Goal: Task Accomplishment & Management: Complete application form

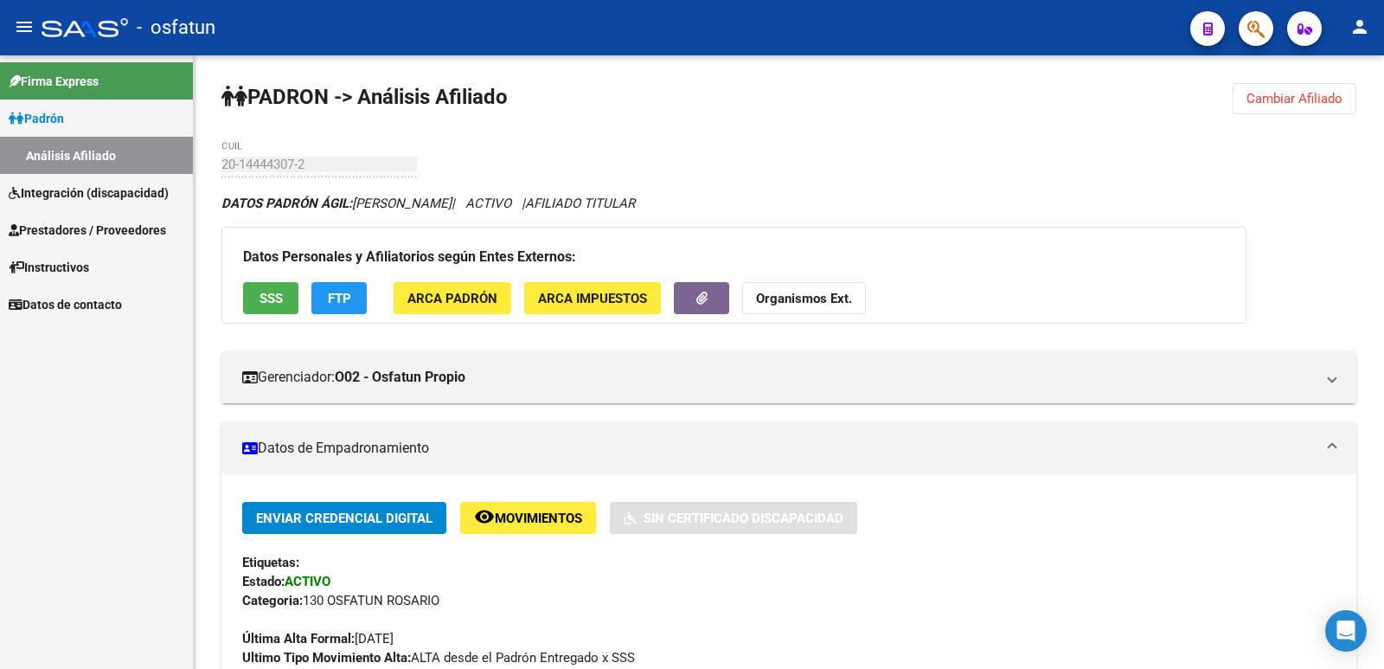
click at [63, 221] on span "Prestadores / Proveedores" at bounding box center [87, 230] width 157 height 19
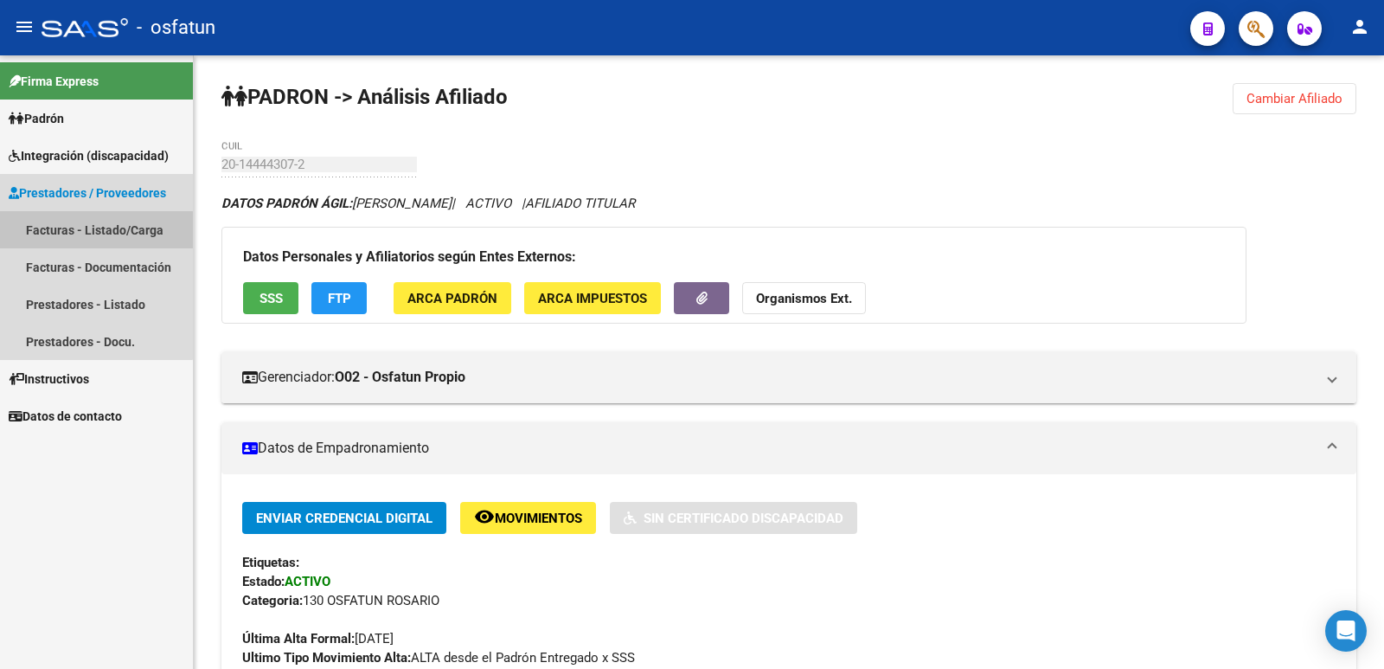
click at [80, 231] on link "Facturas - Listado/Carga" at bounding box center [96, 229] width 193 height 37
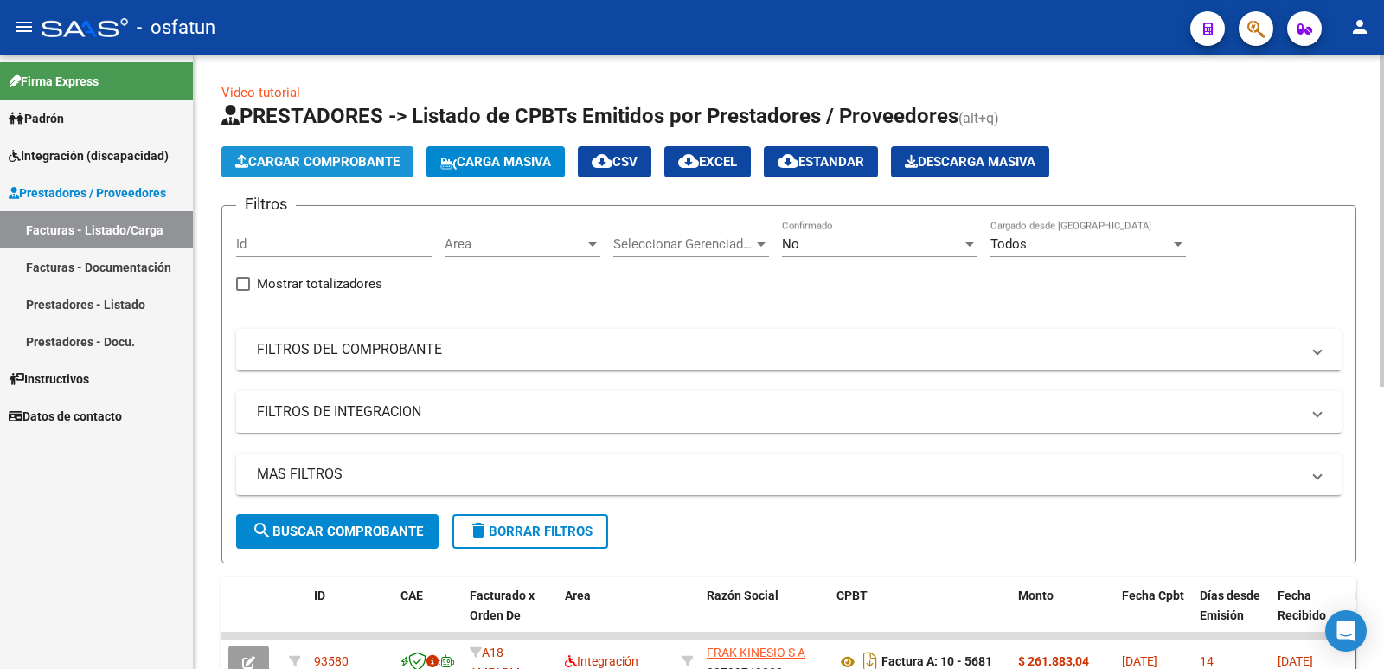
click at [320, 152] on button "Cargar Comprobante" at bounding box center [317, 161] width 192 height 31
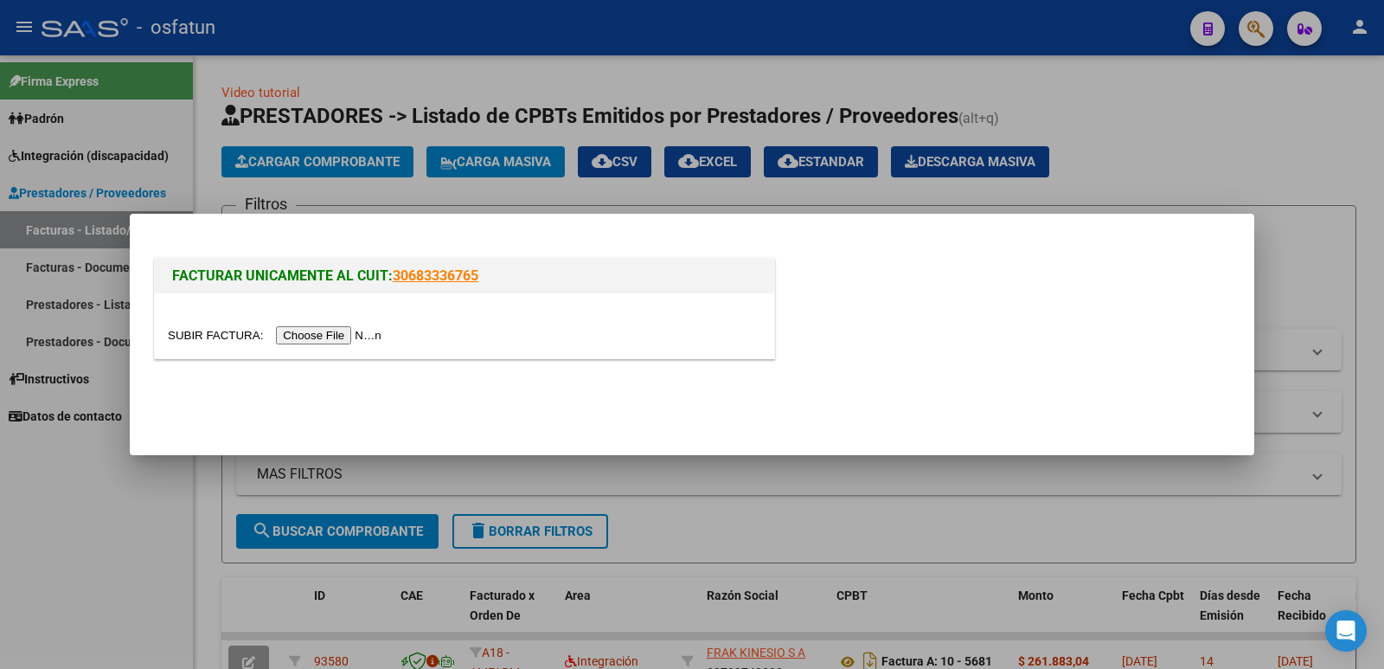
click at [350, 339] on input "file" at bounding box center [277, 335] width 219 height 18
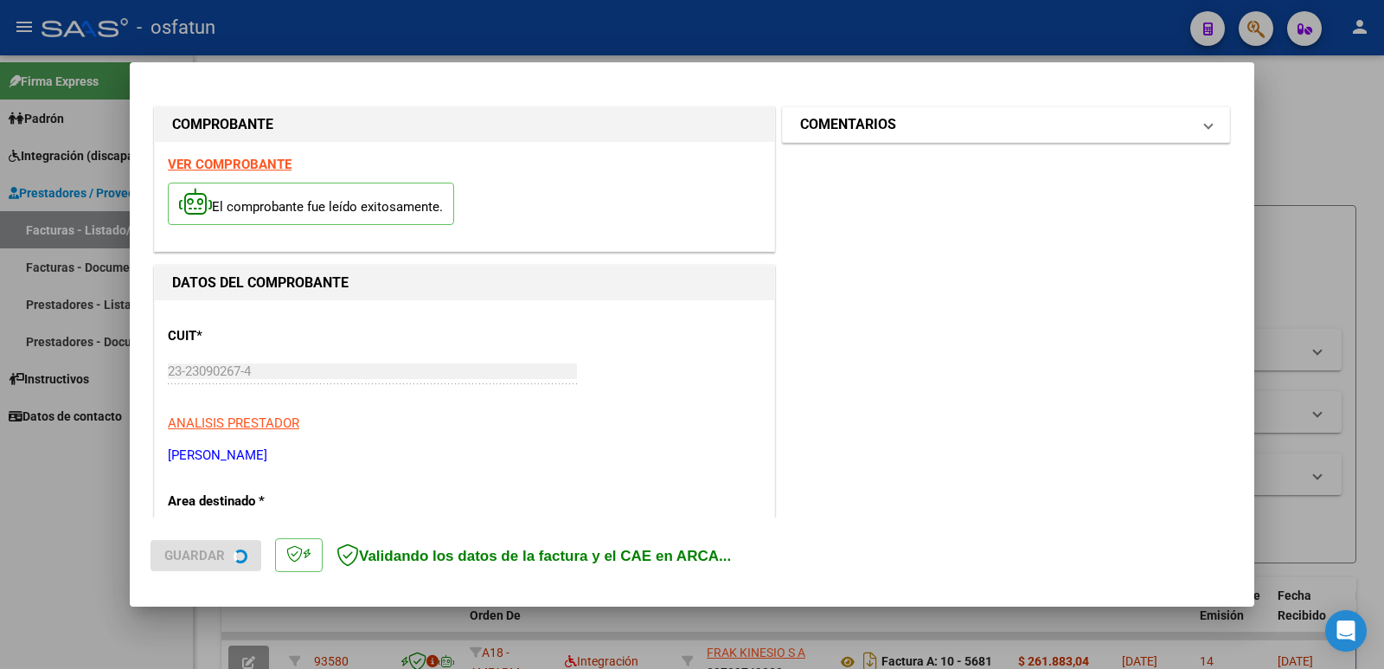
click at [920, 124] on mat-panel-title "COMENTARIOS" at bounding box center [995, 124] width 391 height 21
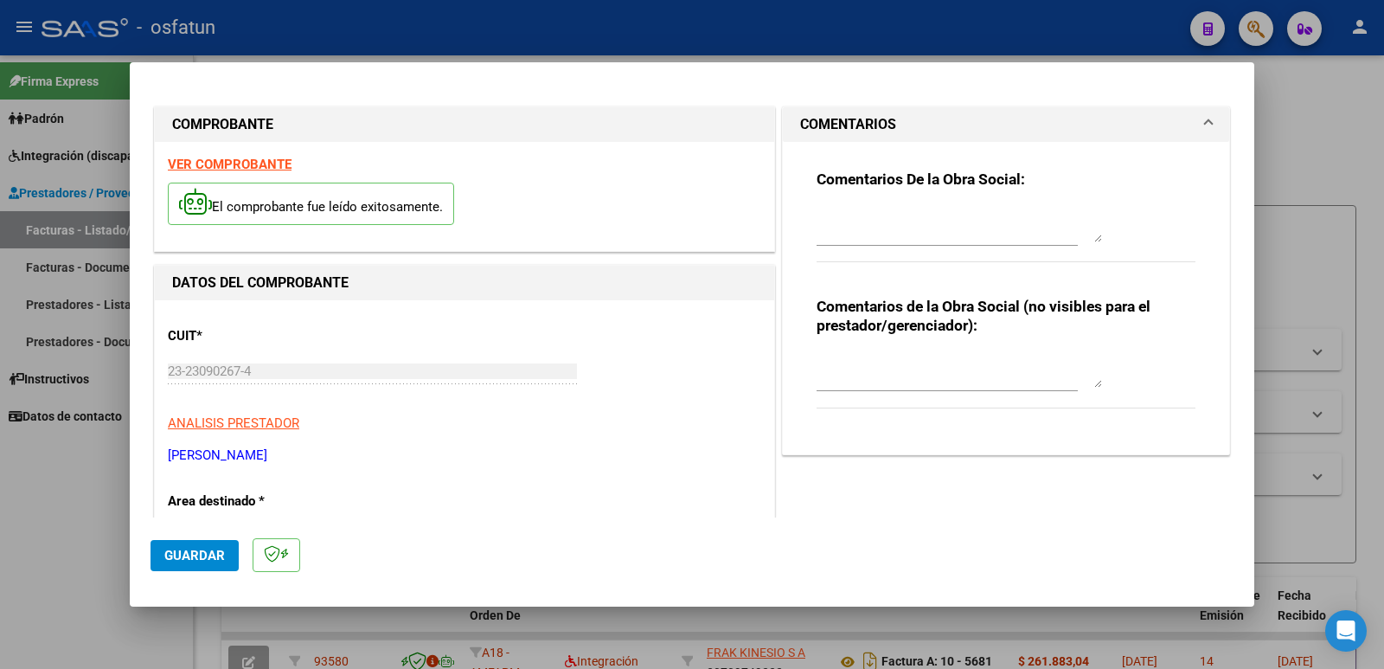
click at [852, 385] on textarea at bounding box center [958, 370] width 285 height 35
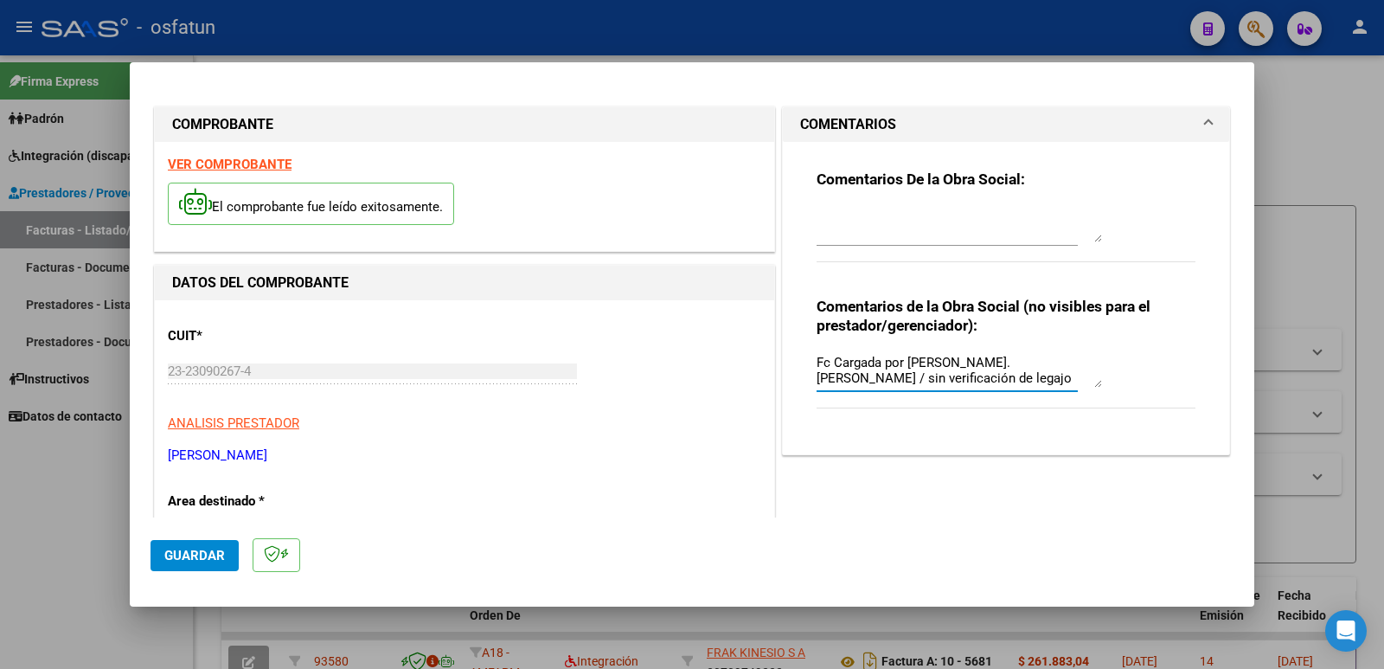
type textarea "Fc Cargada por [PERSON_NAME]. [PERSON_NAME] / sin verificación de legajo"
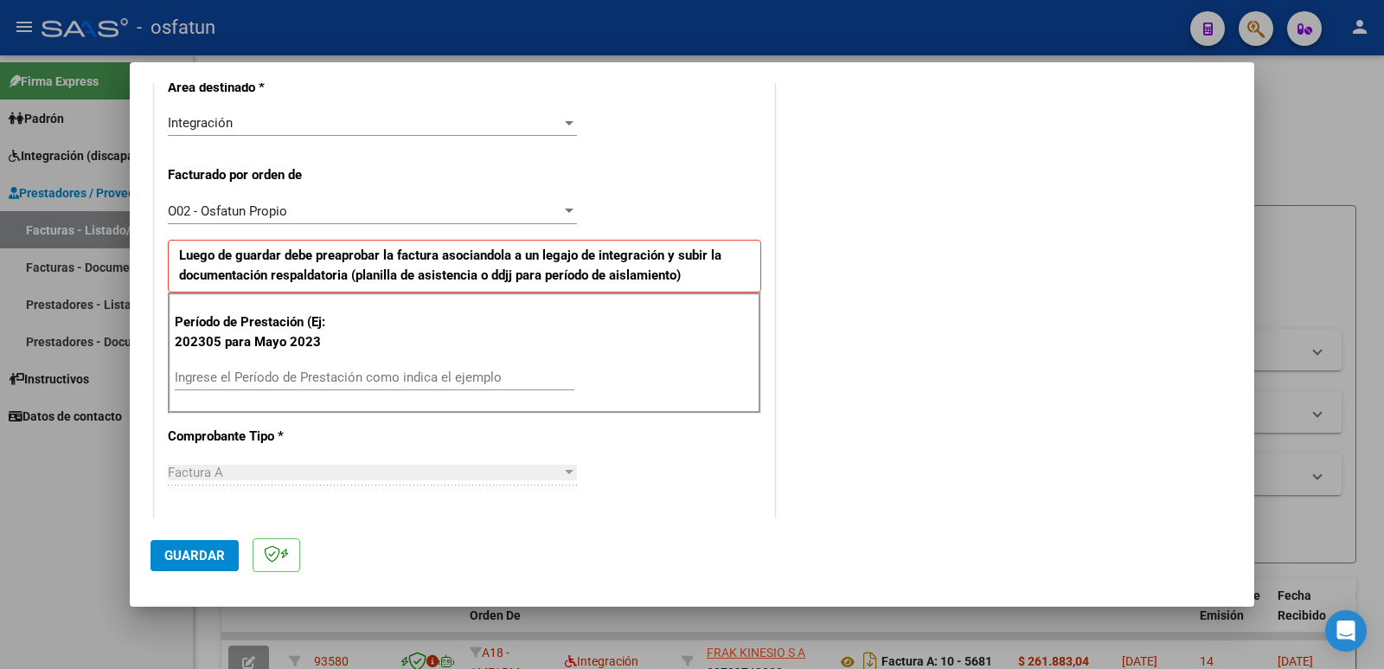
scroll to position [432, 0]
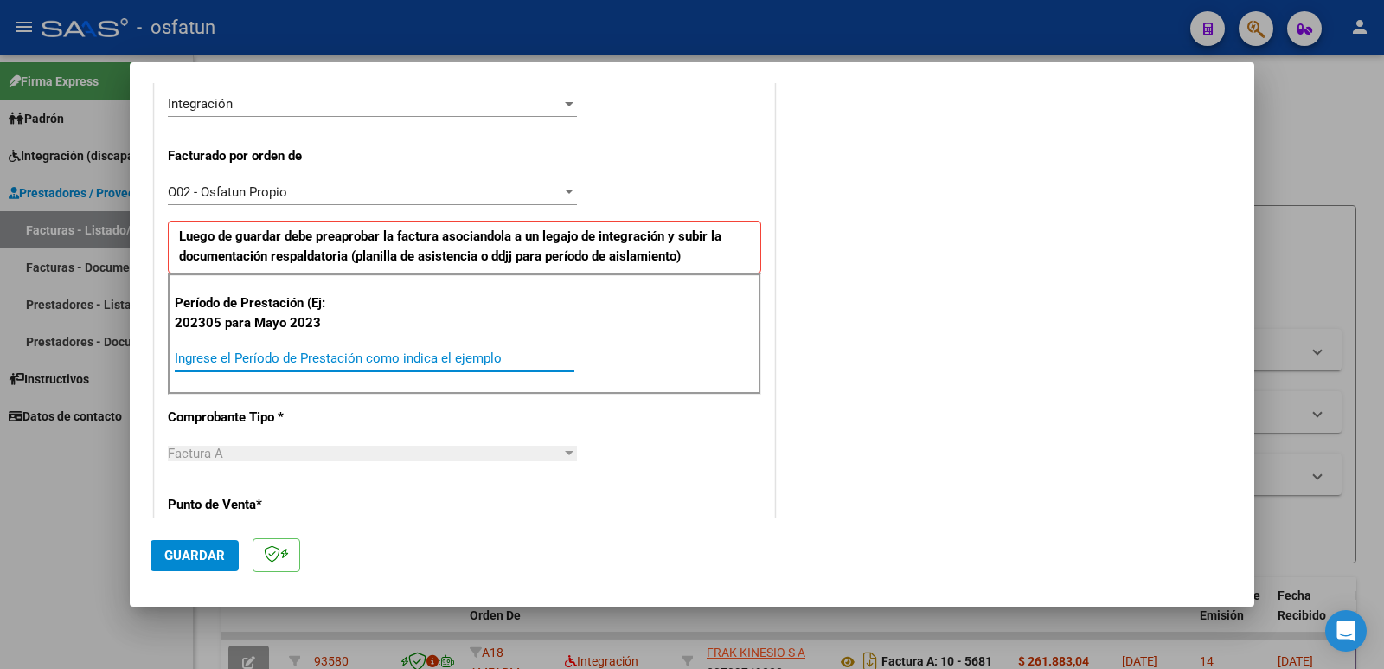
click at [273, 365] on input "Ingrese el Período de Prestación como indica el ejemplo" at bounding box center [375, 358] width 400 height 16
type input "202507"
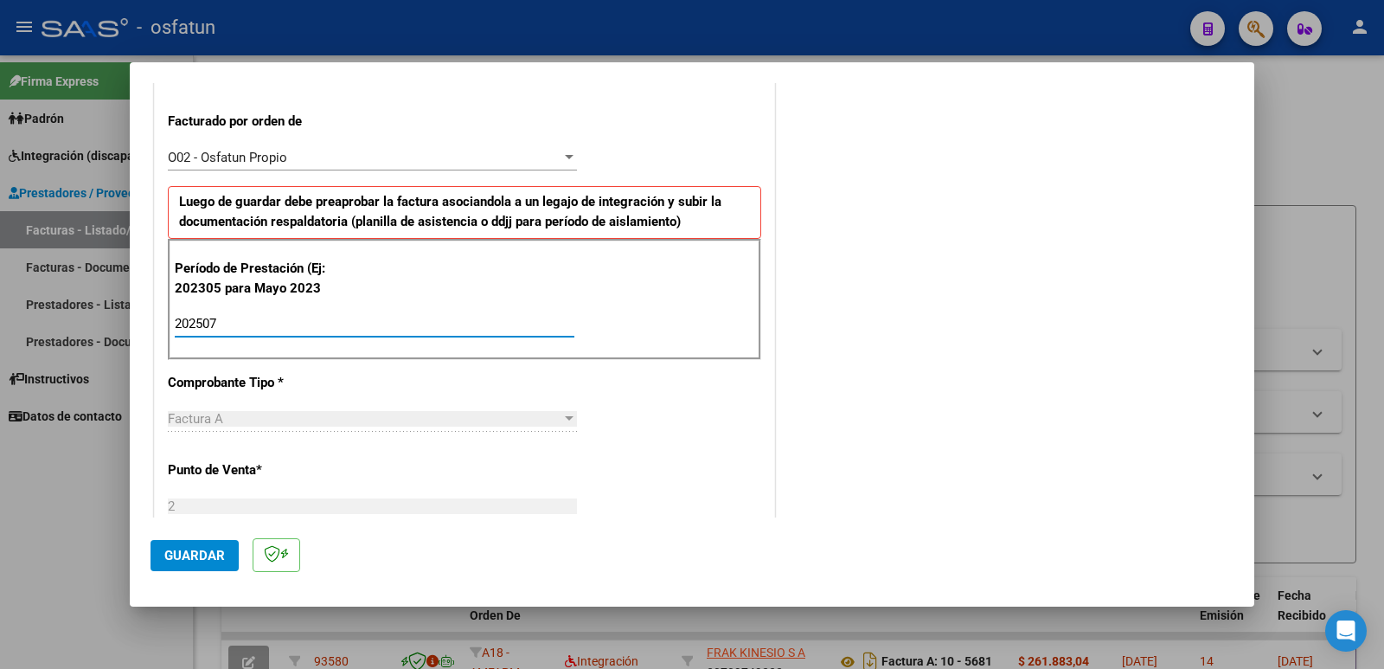
scroll to position [605, 0]
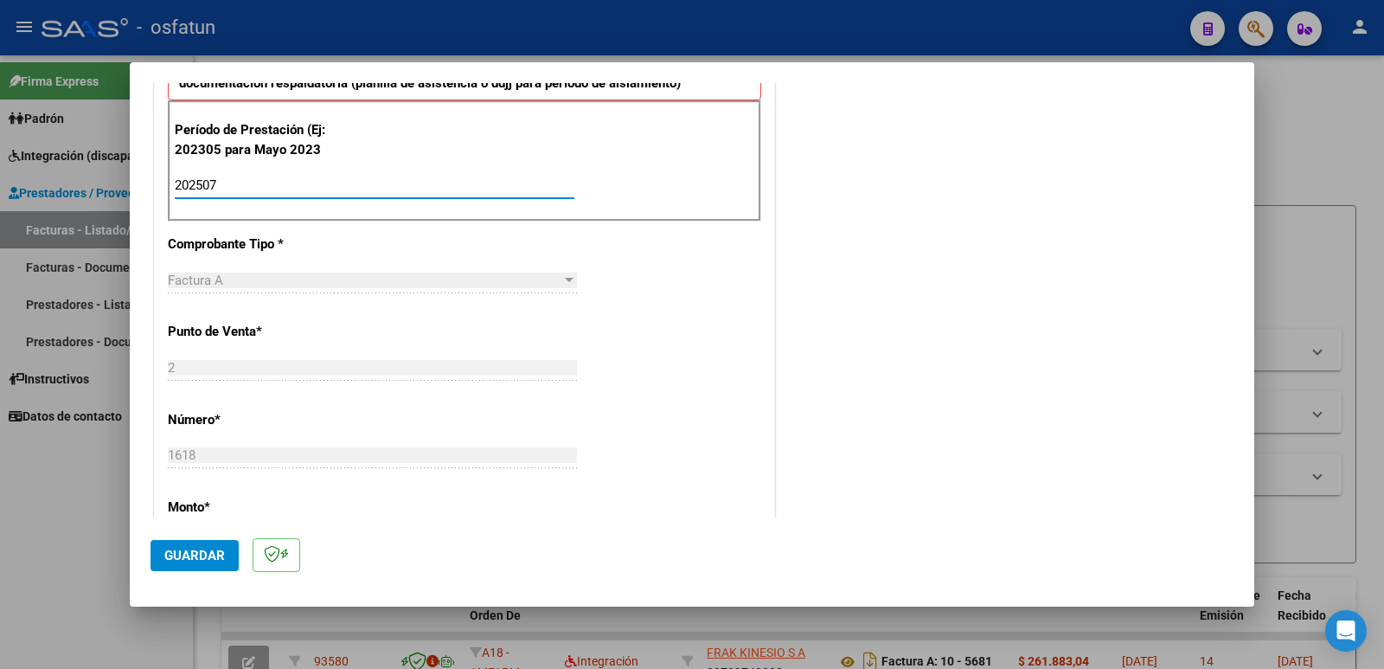
click at [160, 551] on button "Guardar" at bounding box center [194, 555] width 88 height 31
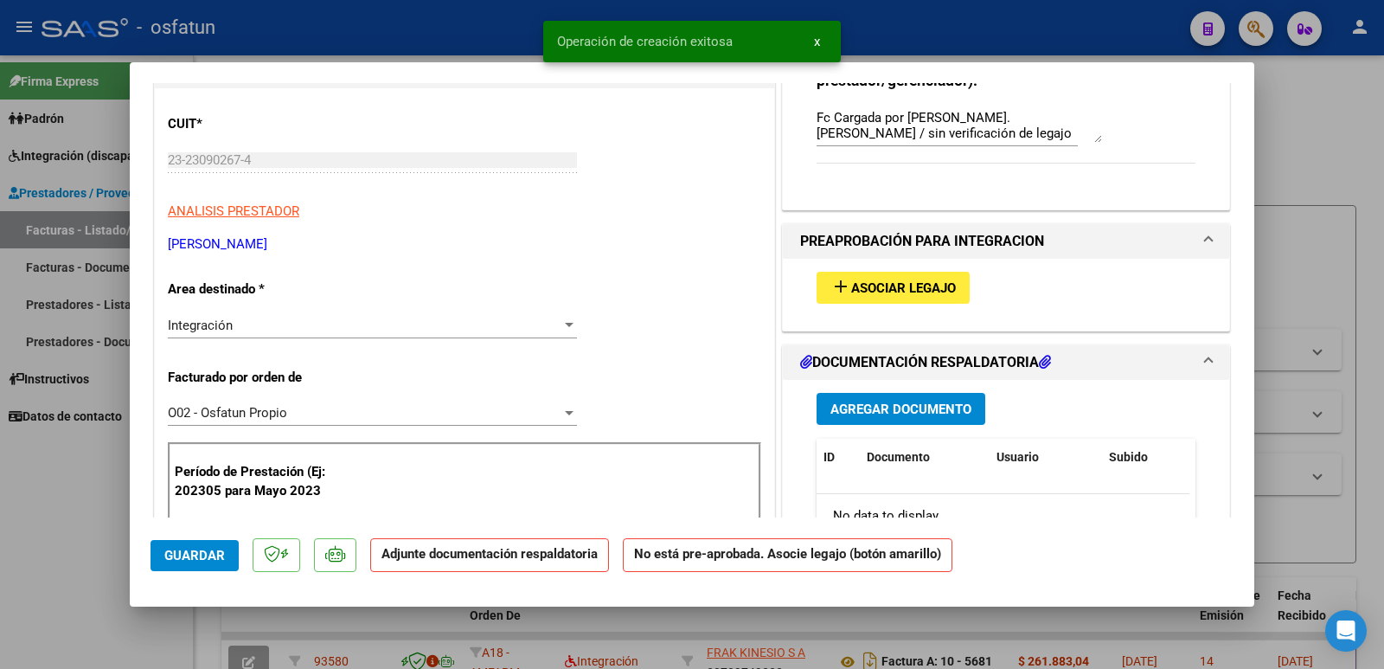
scroll to position [259, 0]
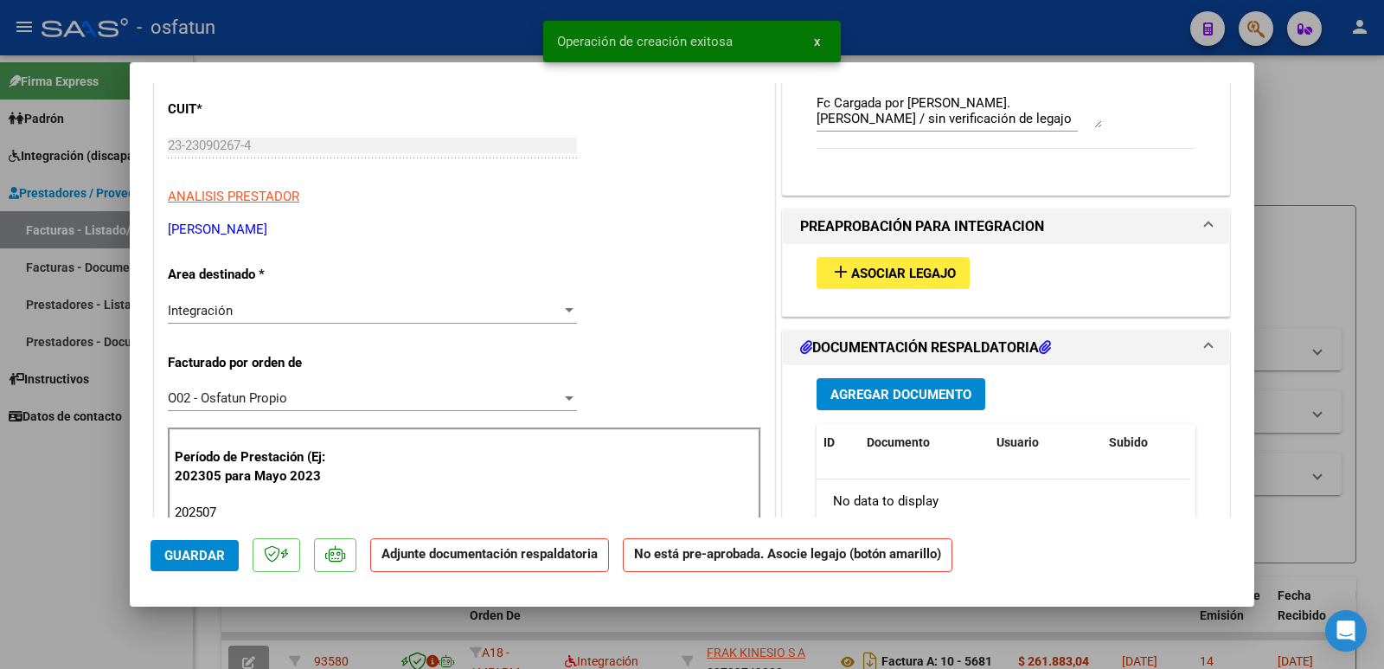
click at [893, 270] on span "Asociar Legajo" at bounding box center [903, 274] width 105 height 16
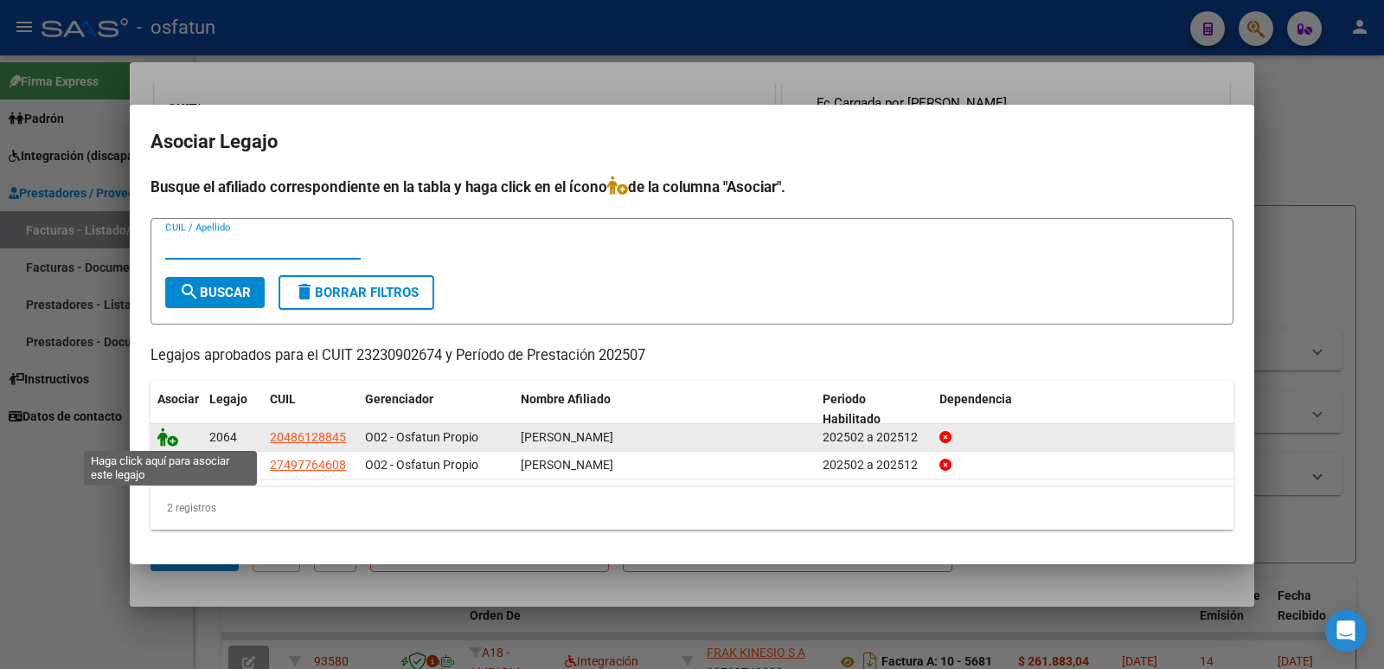
click at [165, 435] on icon at bounding box center [167, 436] width 21 height 19
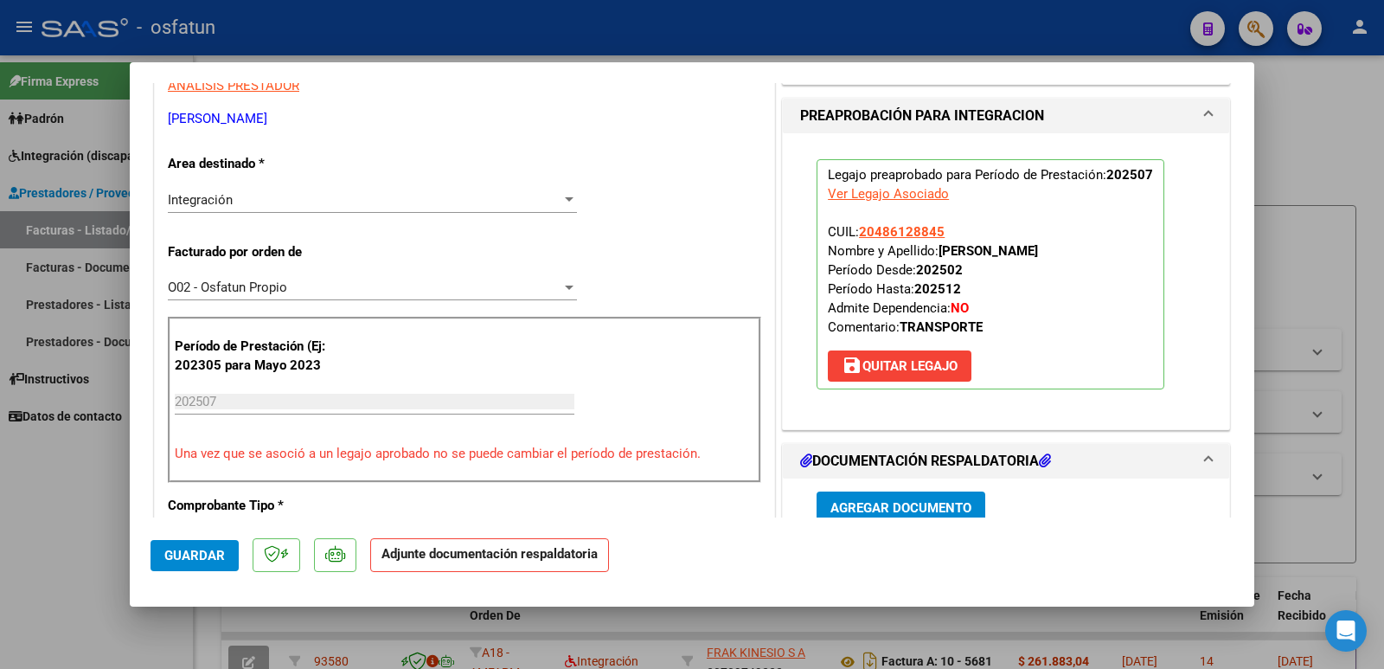
scroll to position [519, 0]
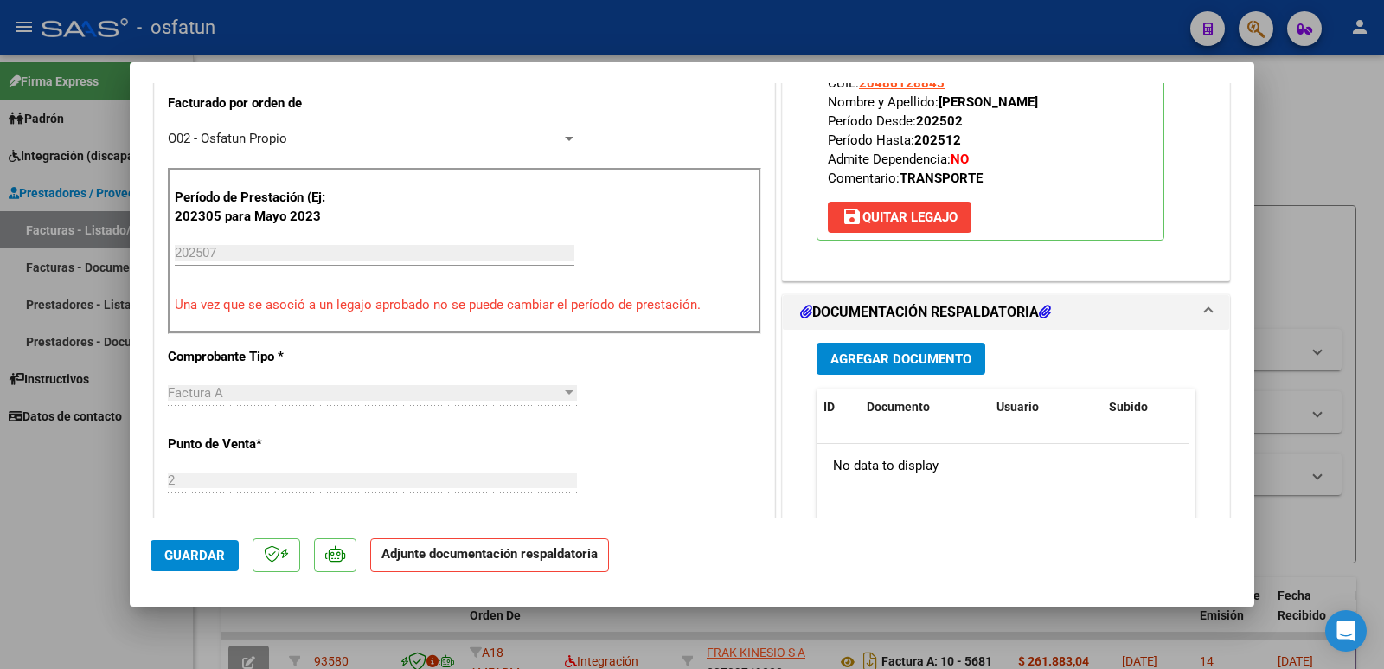
click at [920, 358] on span "Agregar Documento" at bounding box center [900, 359] width 141 height 16
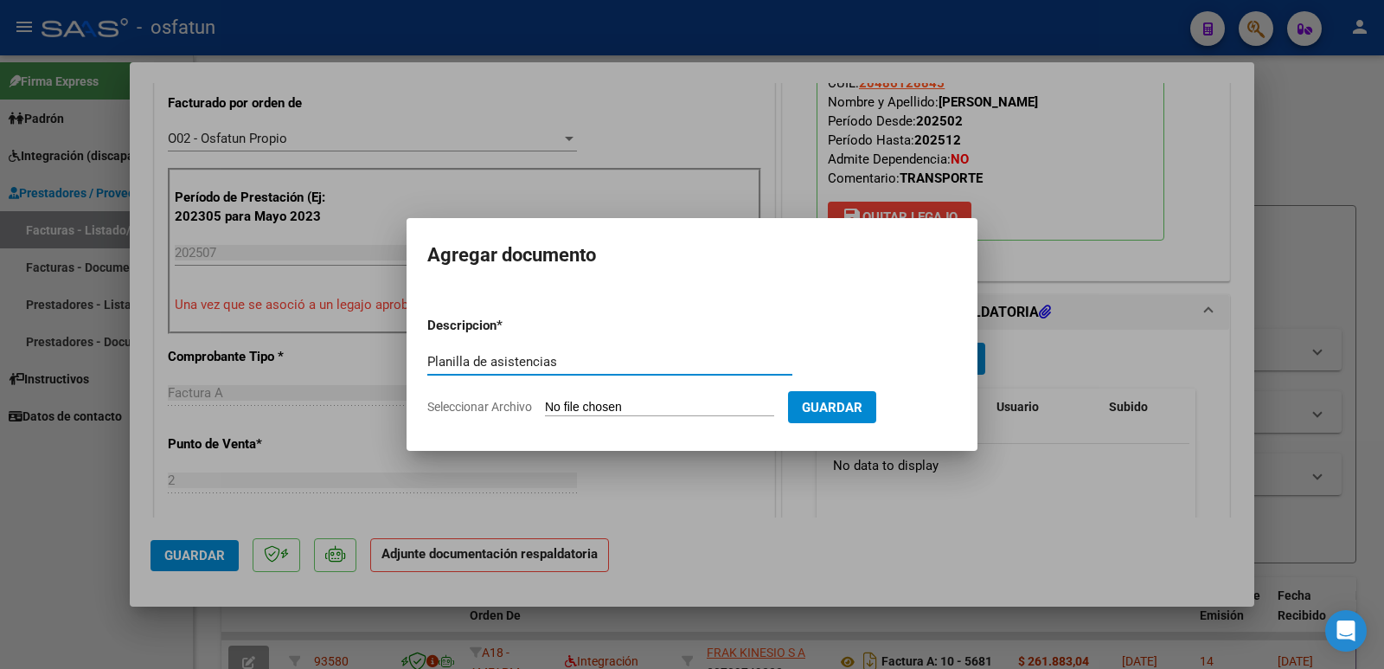
type input "Planilla de asistencias"
click at [693, 406] on input "Seleccionar Archivo" at bounding box center [659, 408] width 229 height 16
type input "C:\fakepath\planilla 07-2025 [PERSON_NAME].jpg"
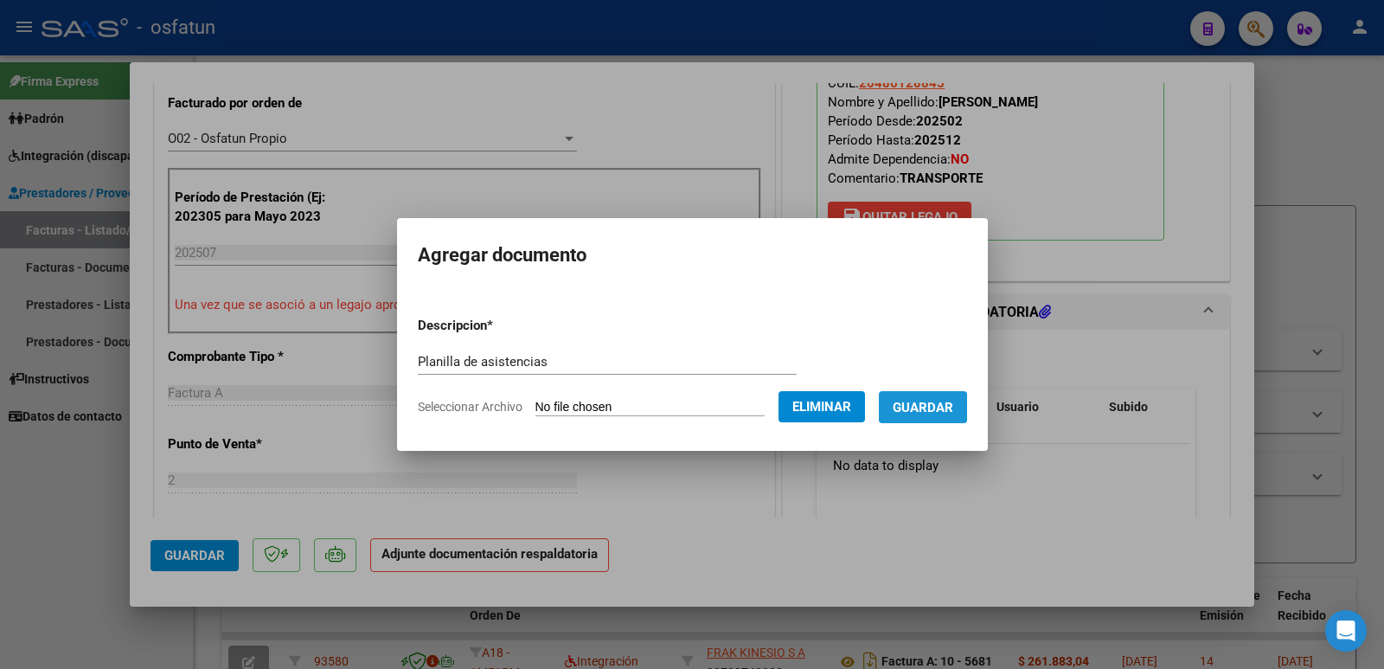
click at [932, 406] on span "Guardar" at bounding box center [923, 408] width 61 height 16
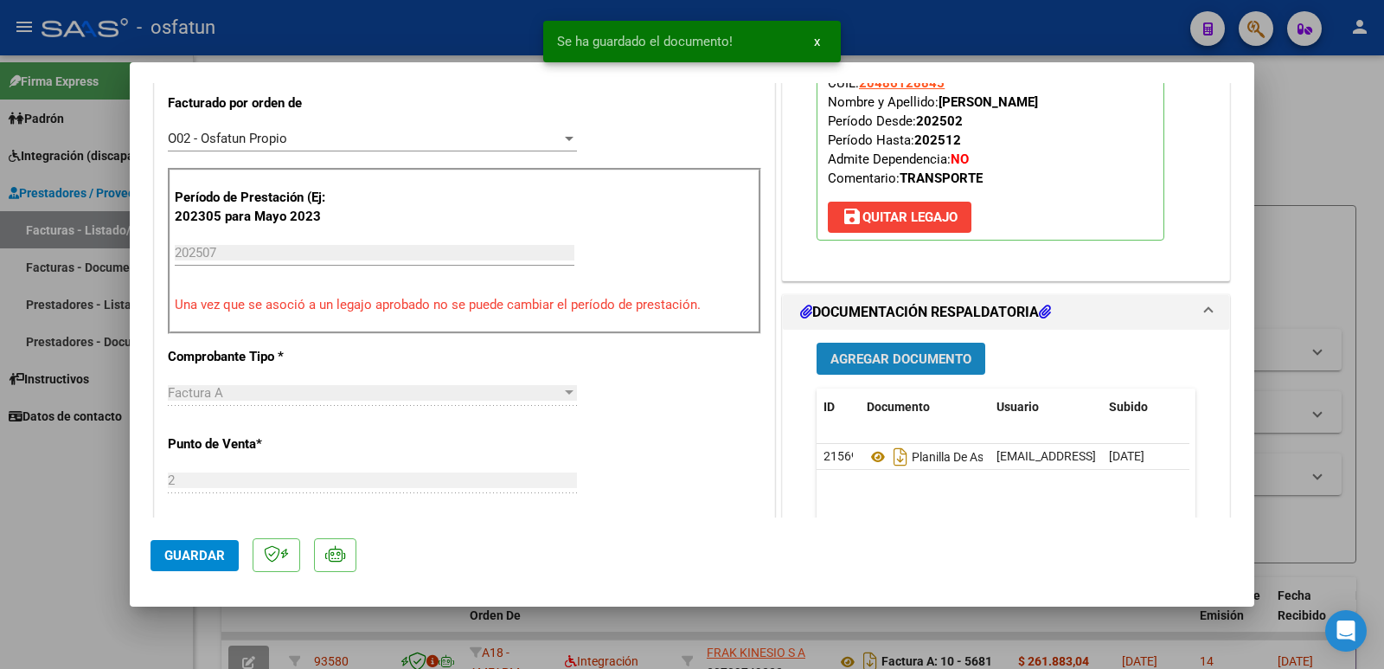
click at [912, 355] on span "Agregar Documento" at bounding box center [900, 359] width 141 height 16
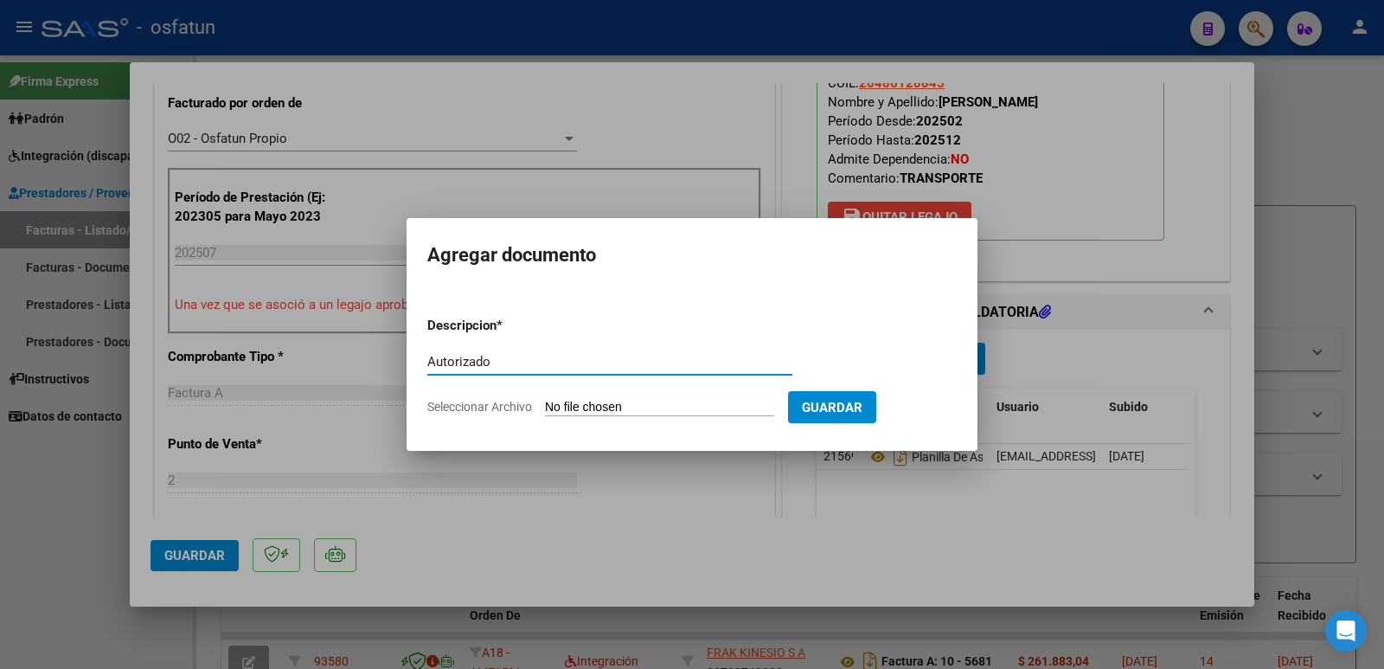
type input "Autorizado"
click at [598, 408] on input "Seleccionar Archivo" at bounding box center [659, 408] width 229 height 16
type input "C:\fakepath\AUTORIZACION [PERSON_NAME] FEB A [DATE].pdf"
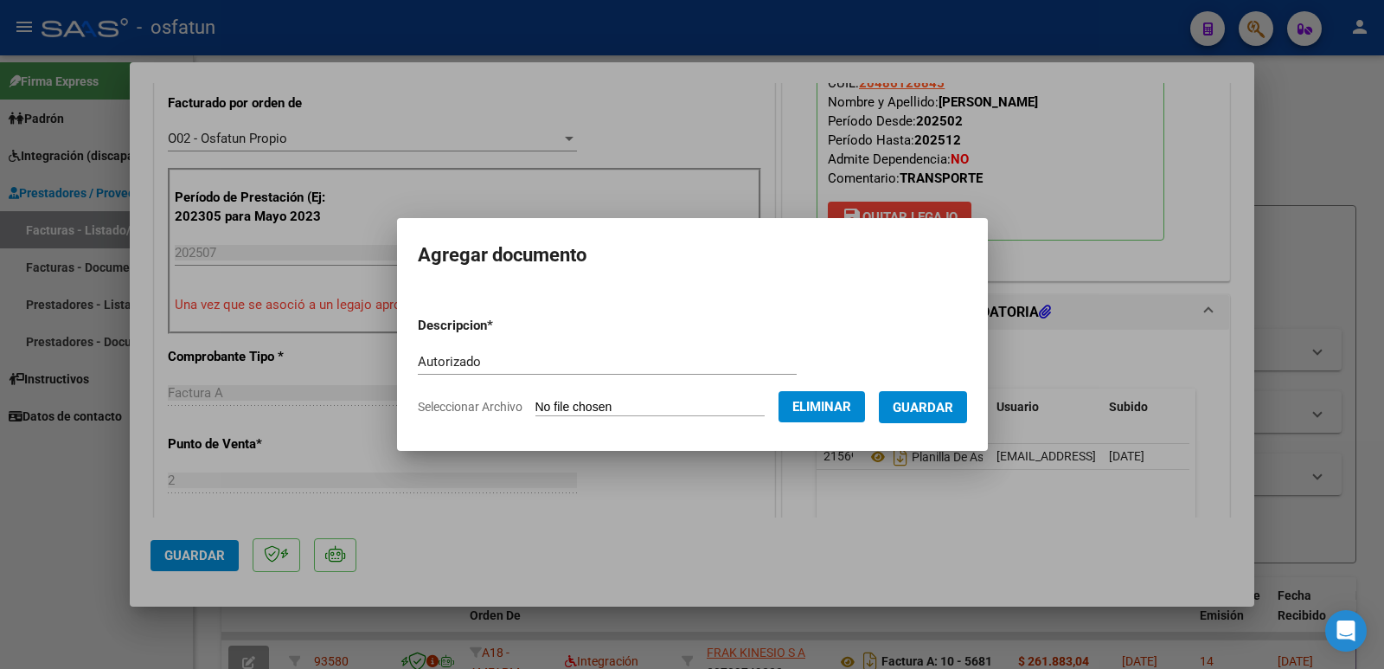
click at [953, 419] on button "Guardar" at bounding box center [923, 407] width 88 height 32
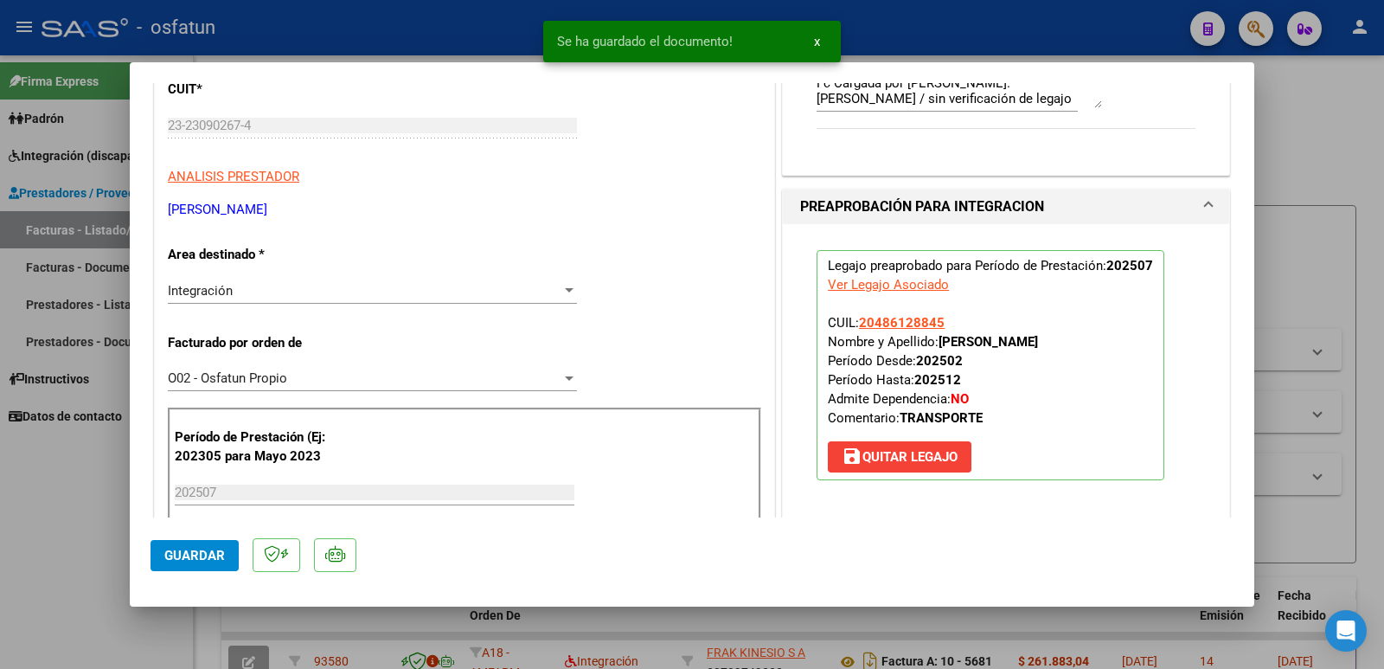
scroll to position [259, 0]
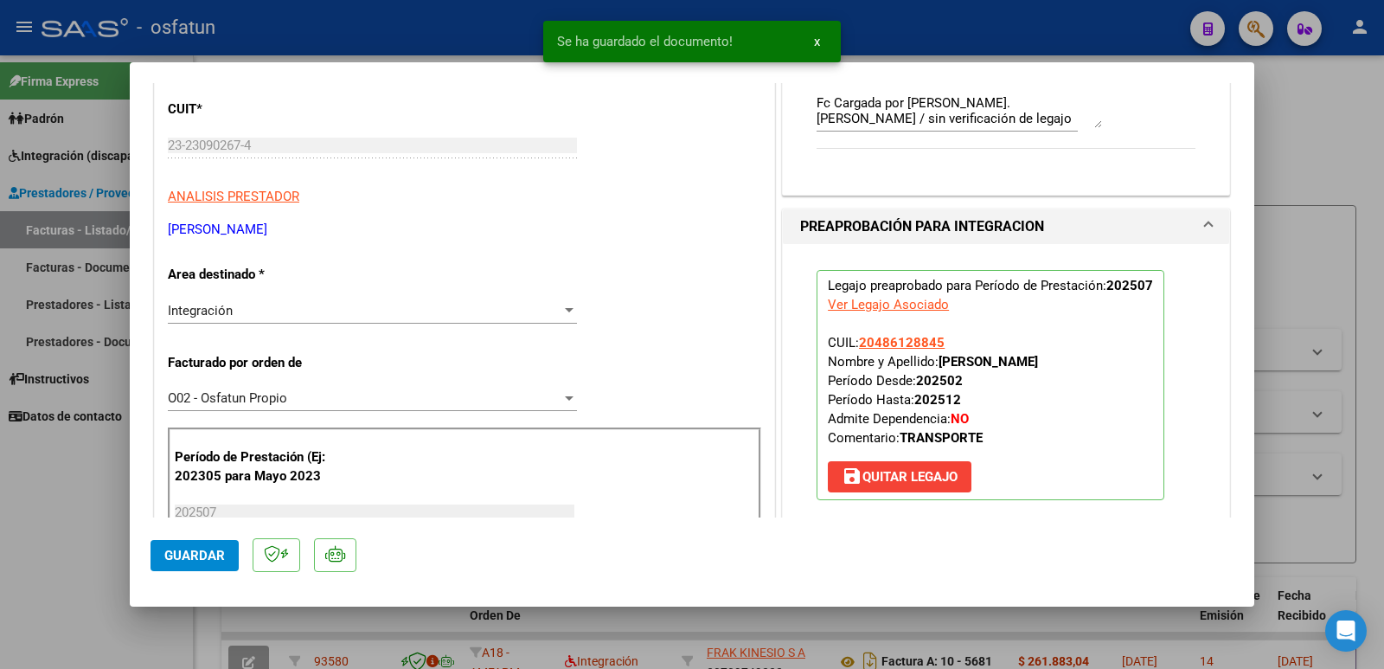
drag, startPoint x: 166, startPoint y: 229, endPoint x: 283, endPoint y: 224, distance: 116.9
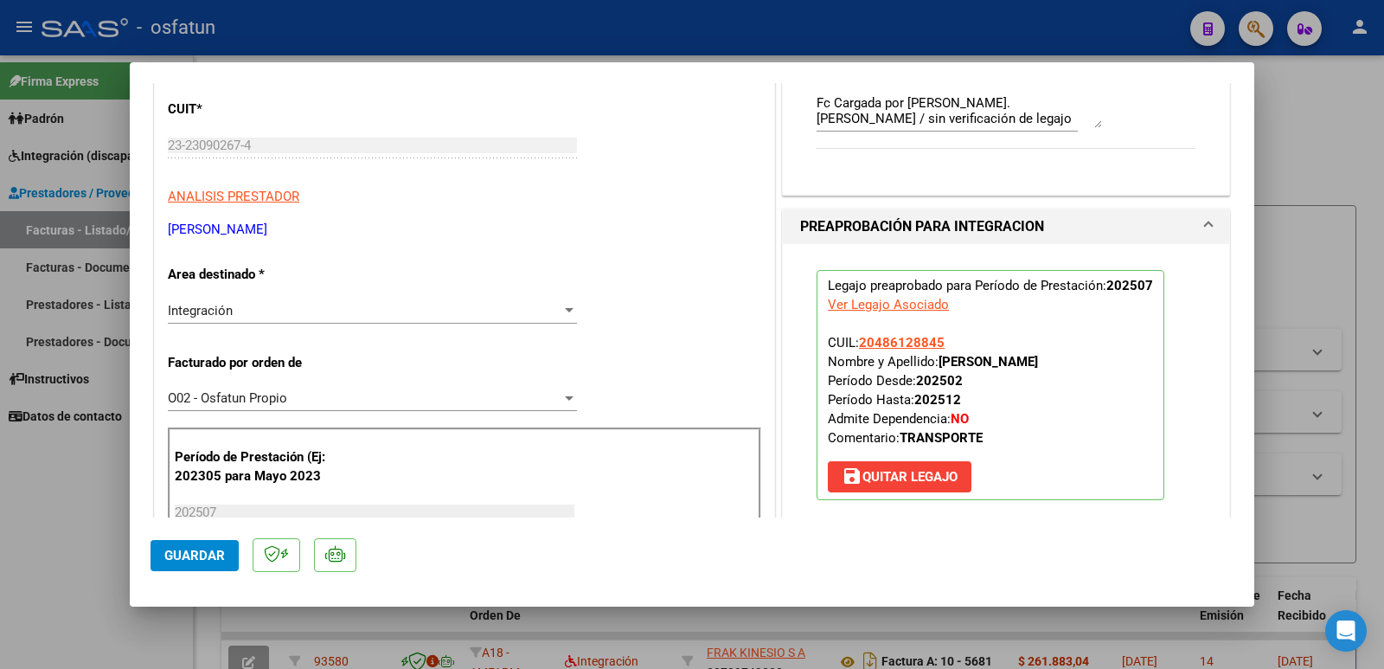
copy p "[PERSON_NAME]"
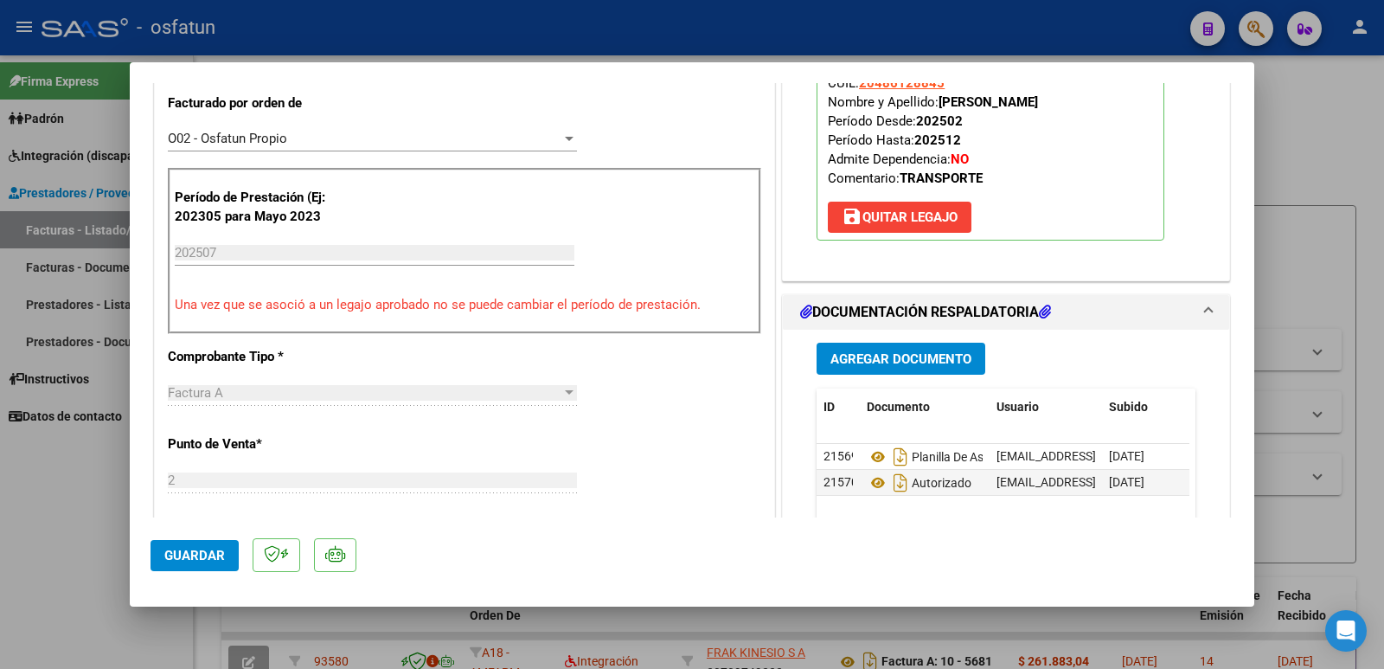
scroll to position [778, 0]
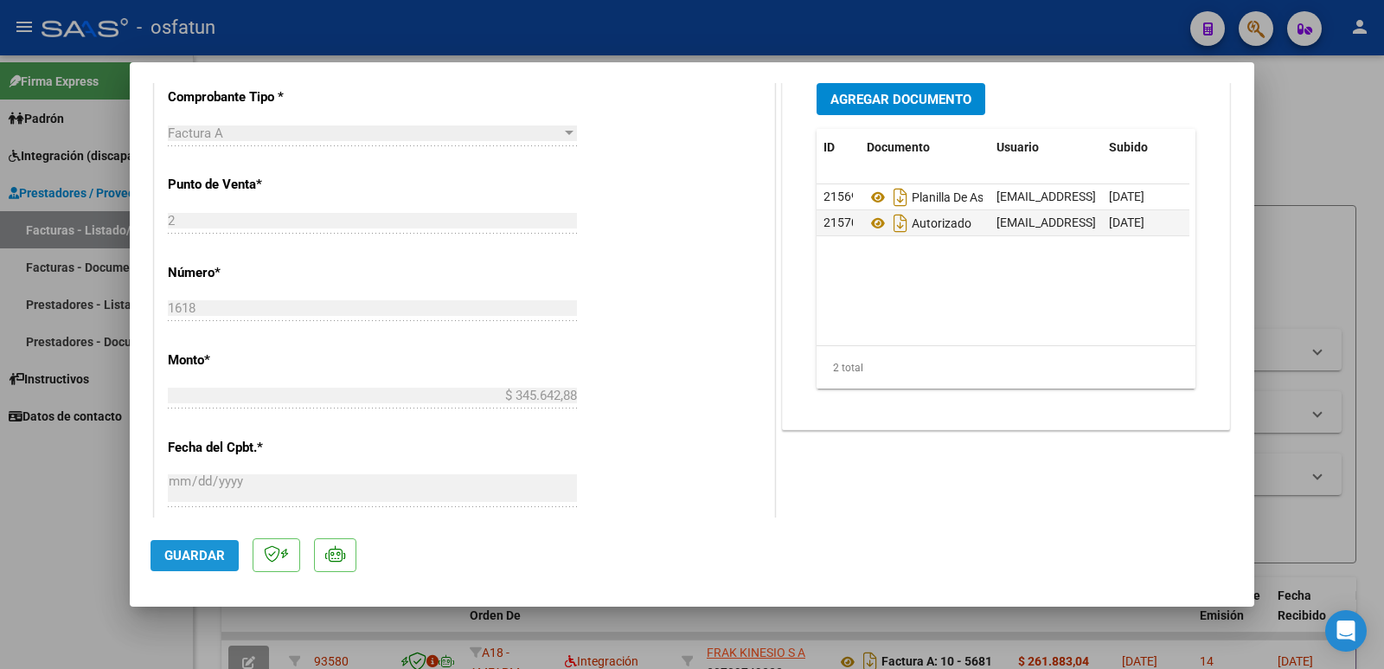
click at [194, 550] on span "Guardar" at bounding box center [194, 555] width 61 height 16
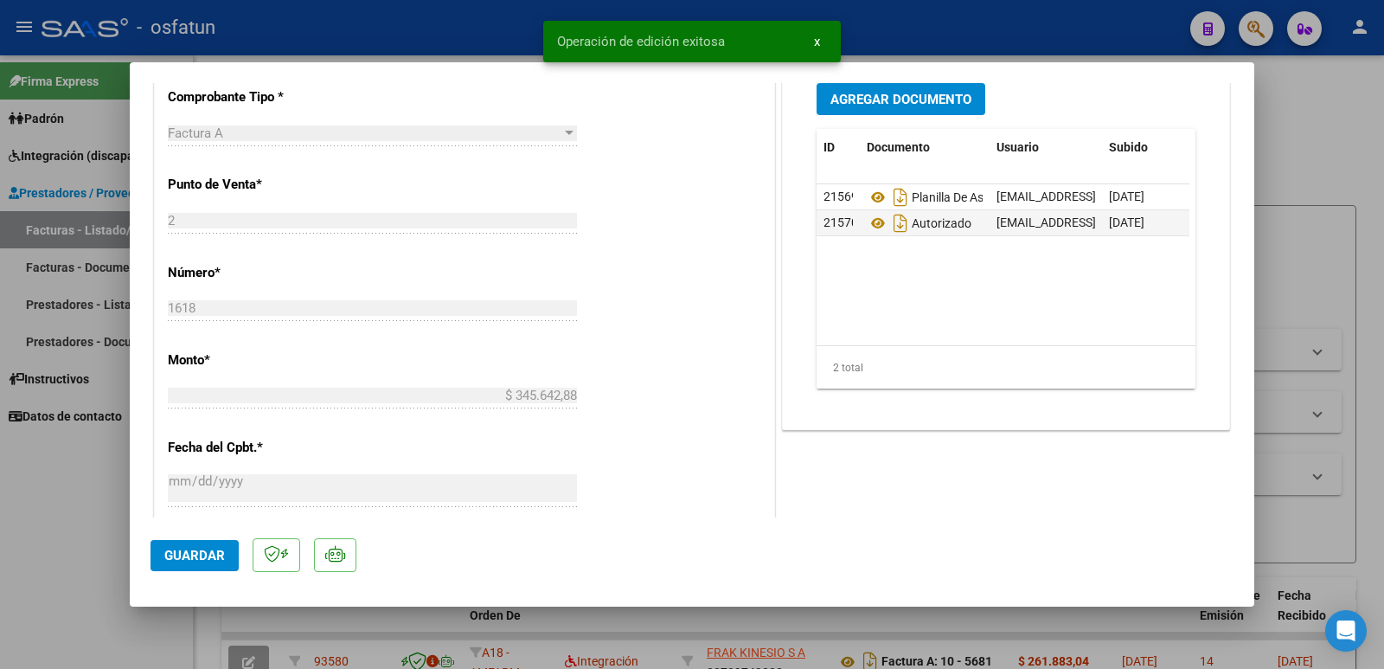
click at [28, 516] on div at bounding box center [692, 334] width 1384 height 669
type input "$ 0,00"
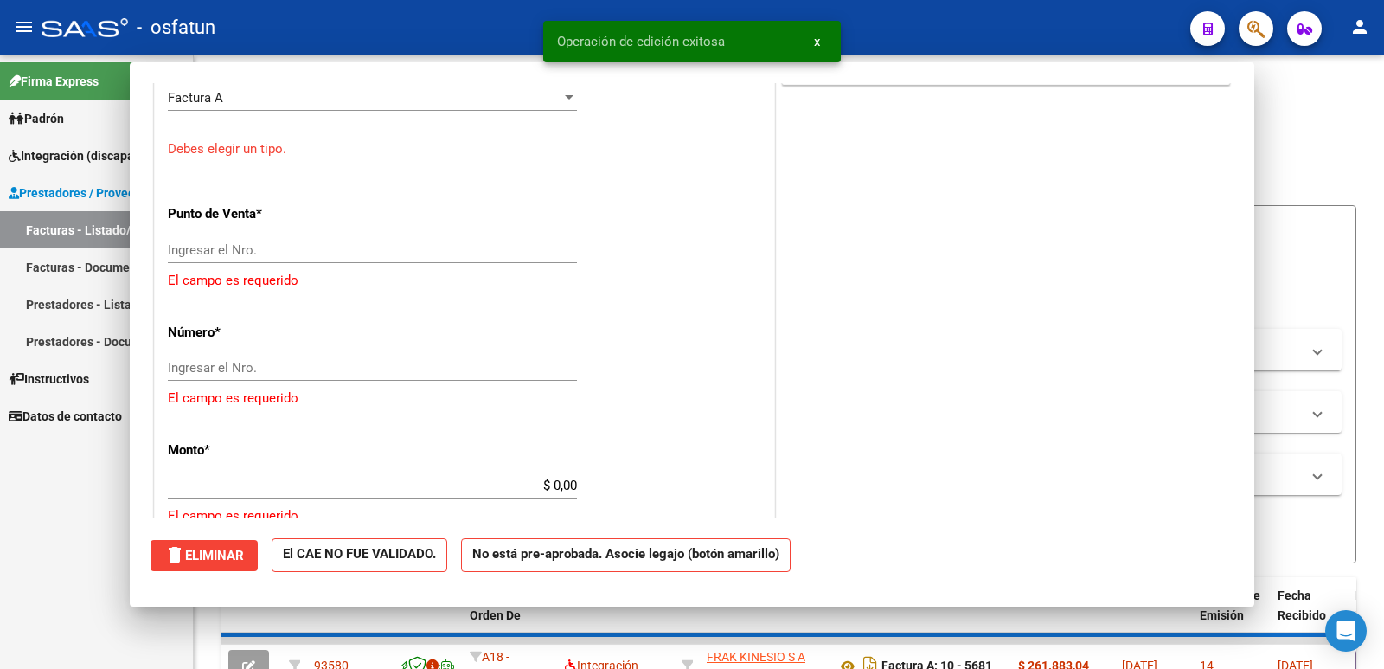
scroll to position [743, 0]
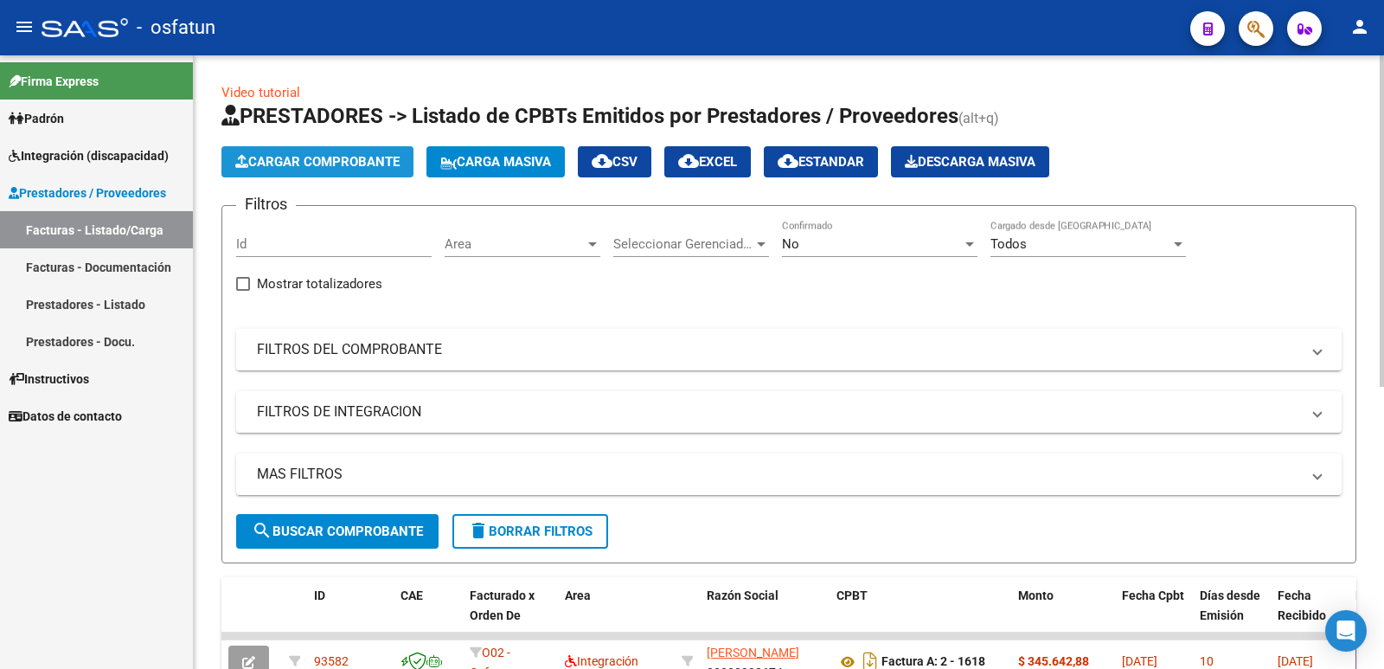
click at [340, 153] on button "Cargar Comprobante" at bounding box center [317, 161] width 192 height 31
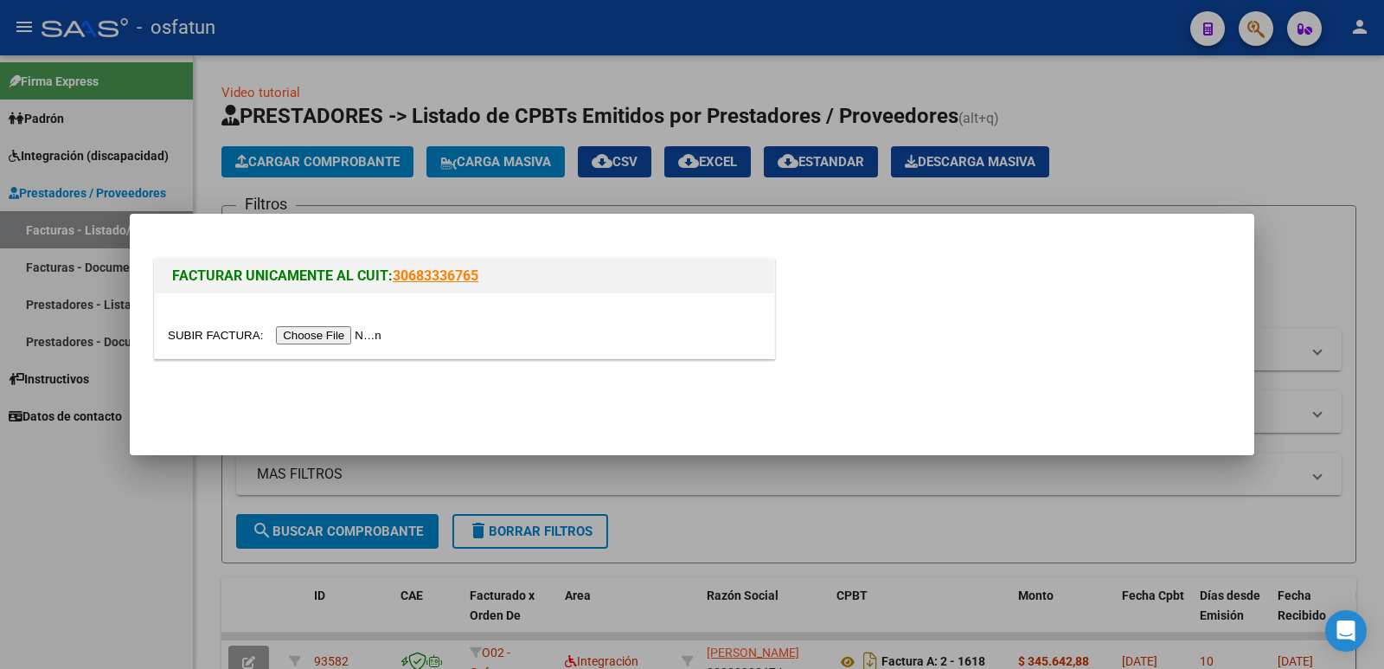
click at [357, 327] on input "file" at bounding box center [277, 335] width 219 height 18
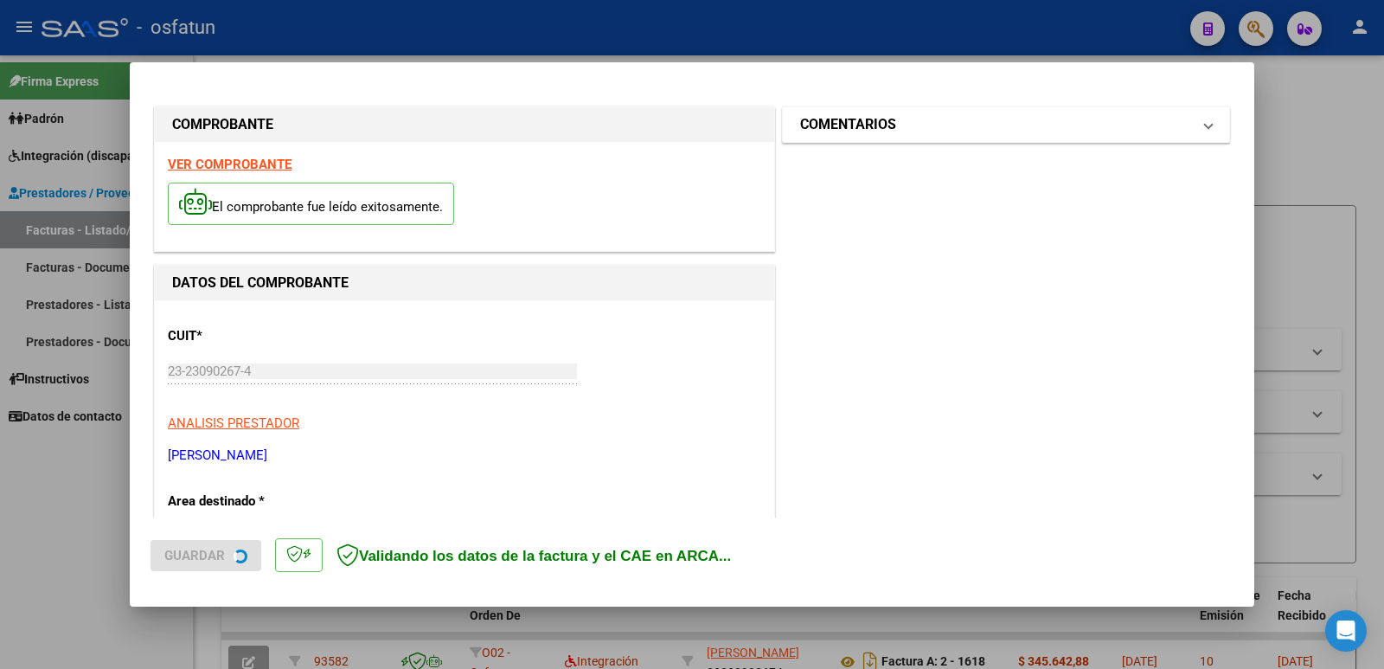
click at [839, 121] on h1 "COMENTARIOS" at bounding box center [848, 124] width 96 height 21
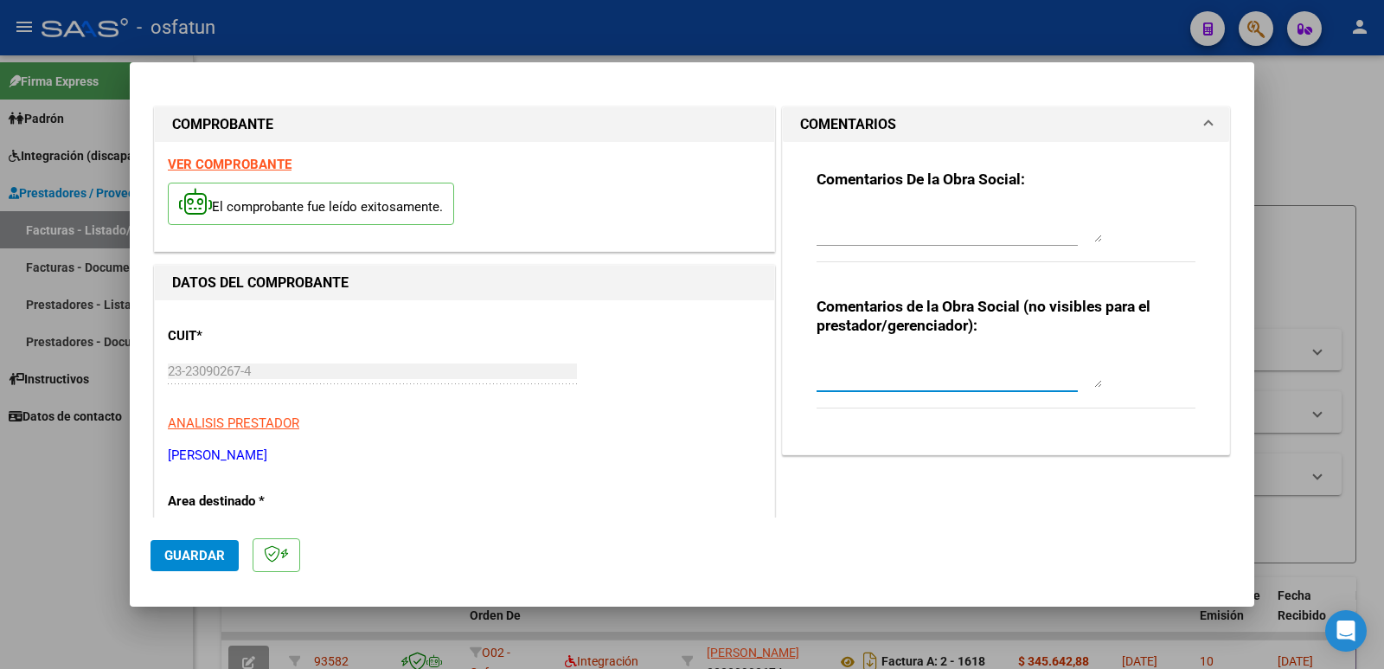
click at [836, 383] on textarea at bounding box center [958, 370] width 285 height 35
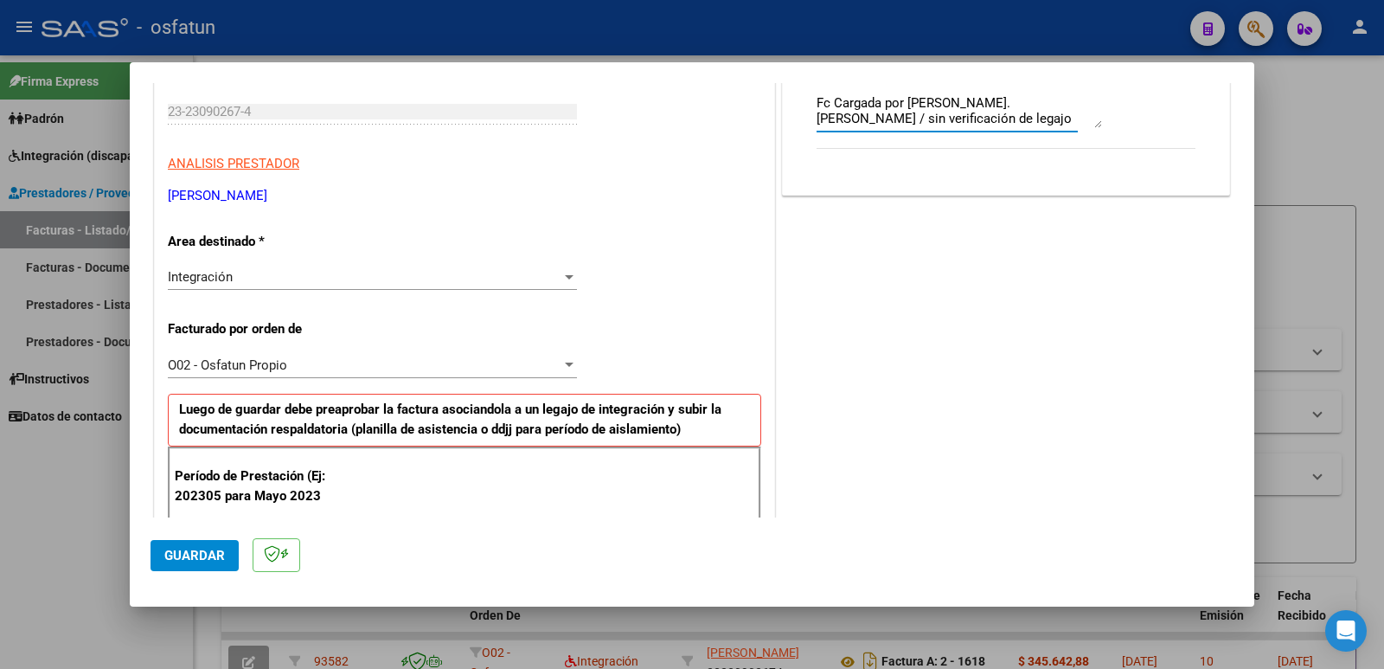
scroll to position [432, 0]
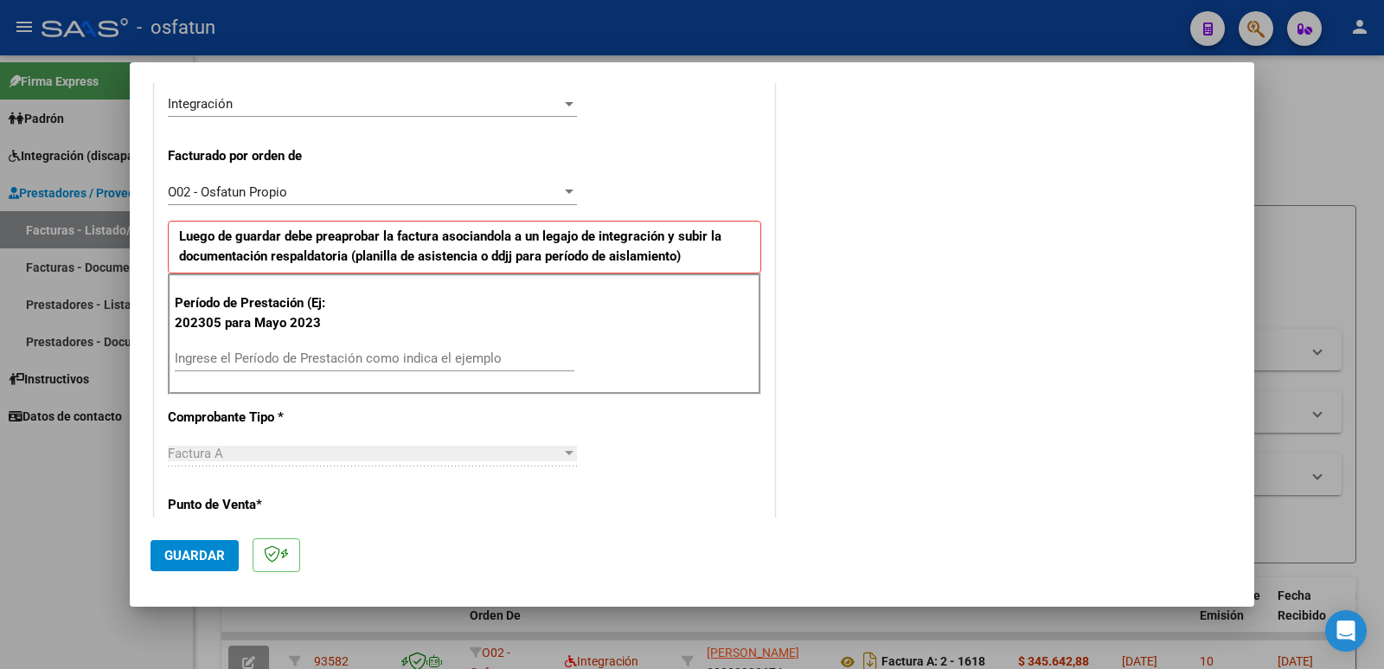
type textarea "Fc Cargada por [PERSON_NAME]. [PERSON_NAME] / sin verificación de legajo"
click at [236, 362] on input "Ingrese el Período de Prestación como indica el ejemplo" at bounding box center [375, 358] width 400 height 16
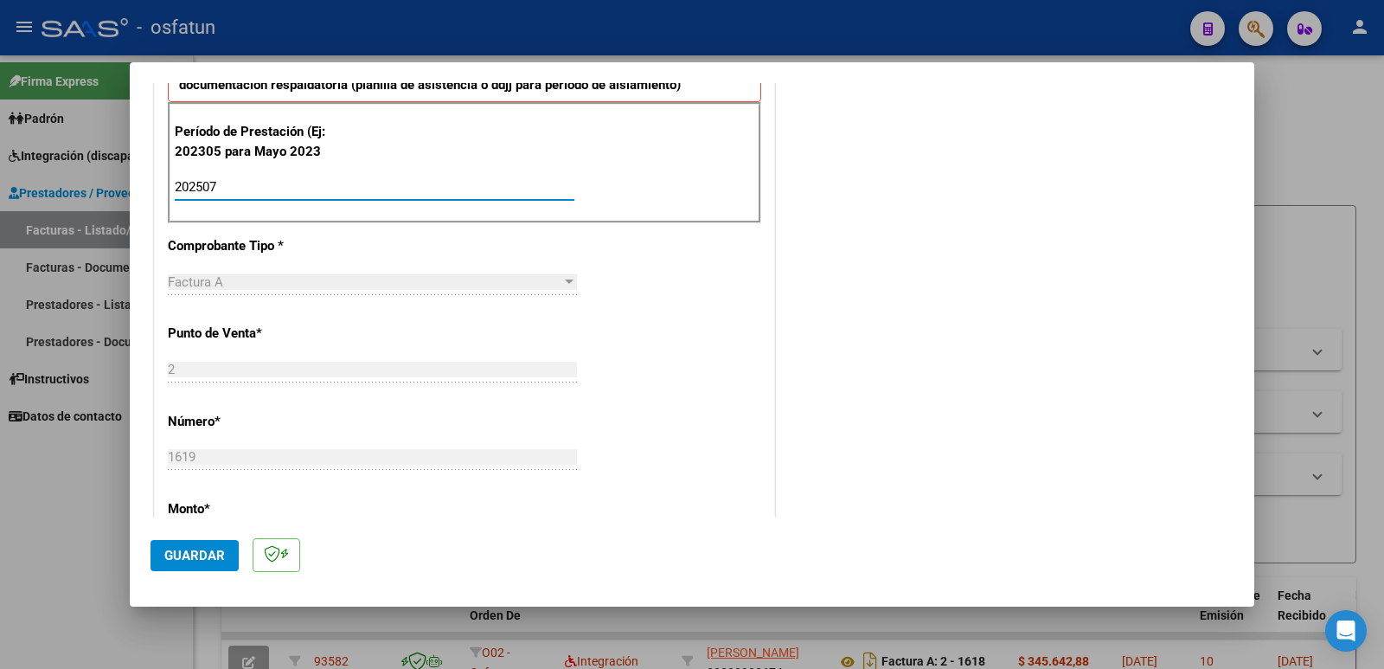
scroll to position [605, 0]
type input "202507"
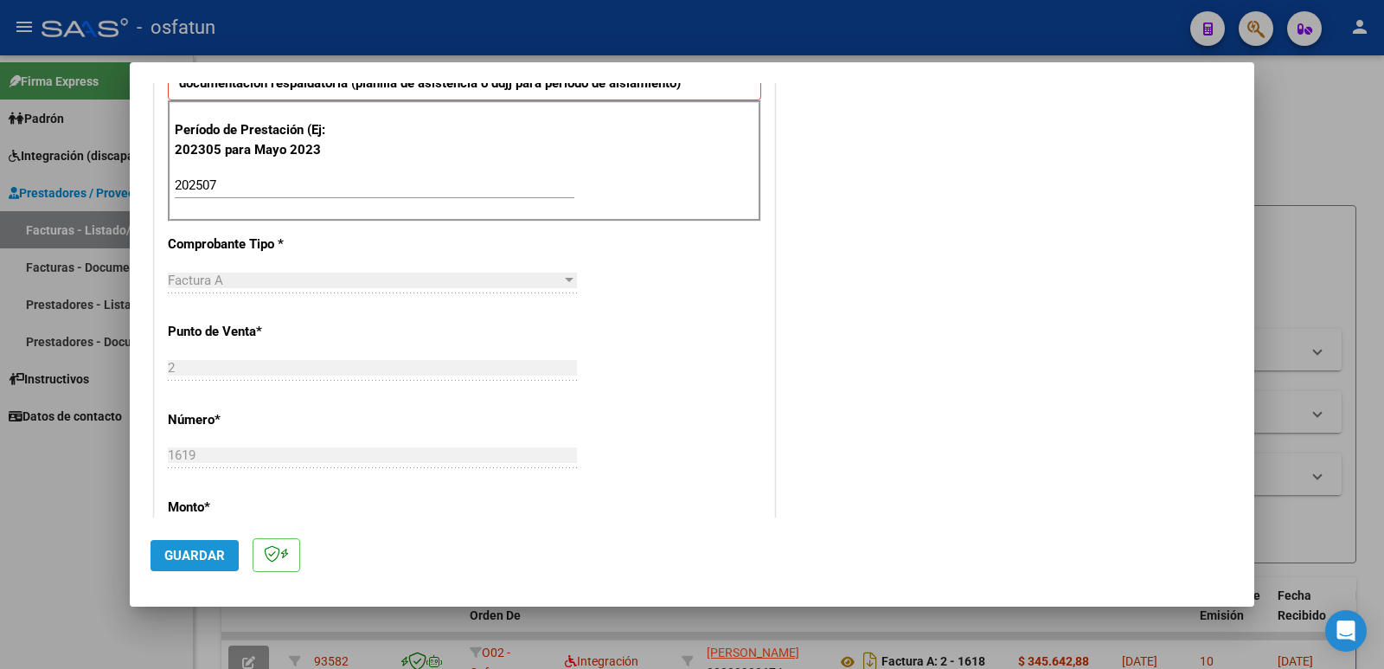
click at [180, 554] on span "Guardar" at bounding box center [194, 555] width 61 height 16
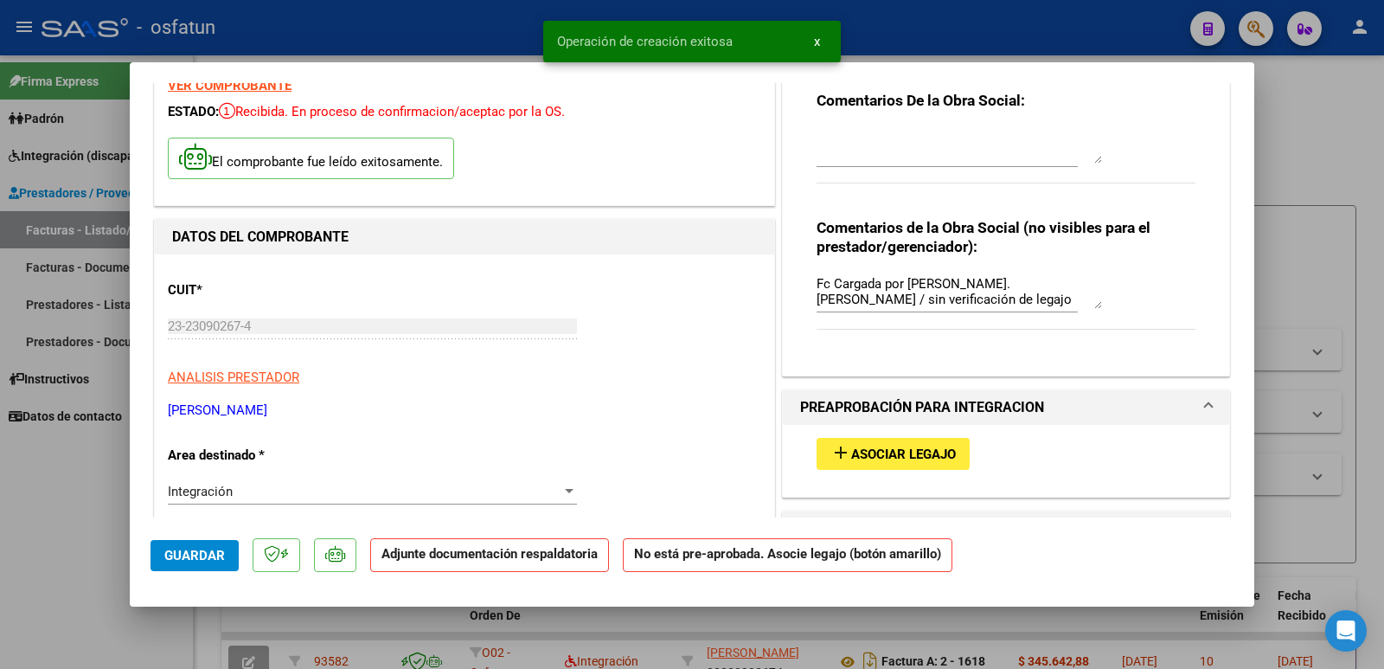
scroll to position [173, 0]
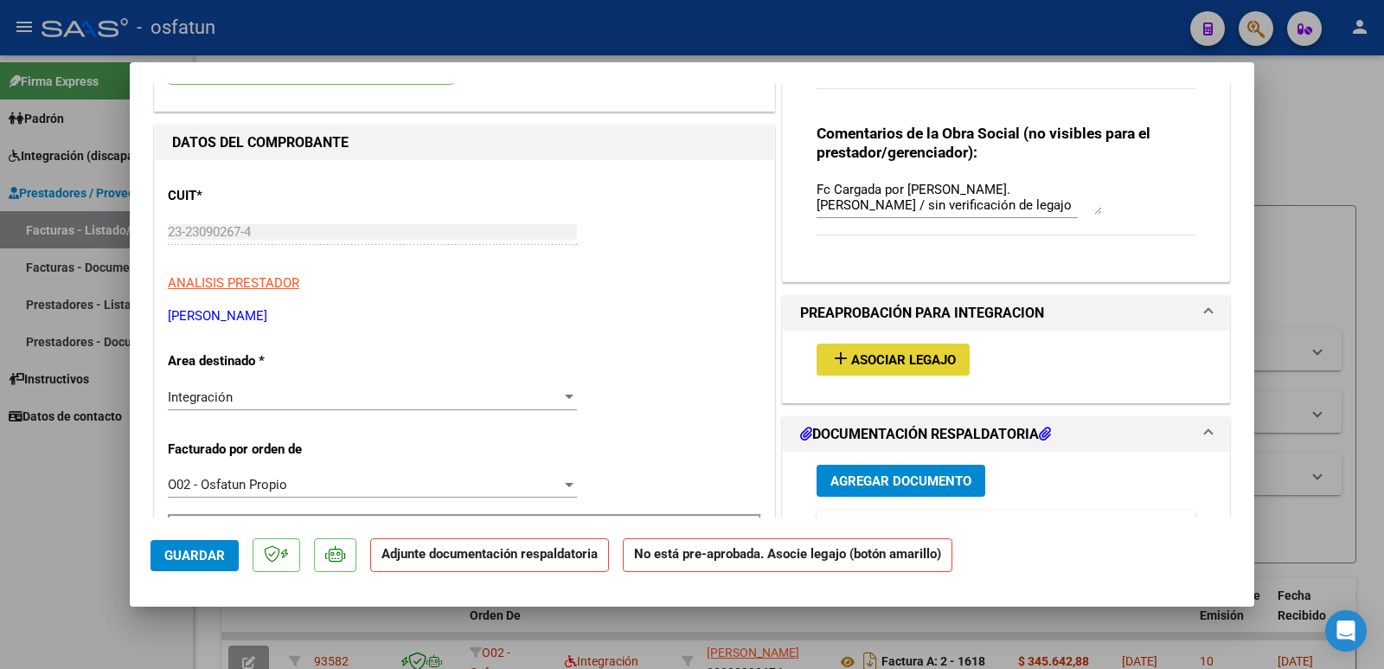
click at [880, 362] on span "Asociar Legajo" at bounding box center [903, 360] width 105 height 16
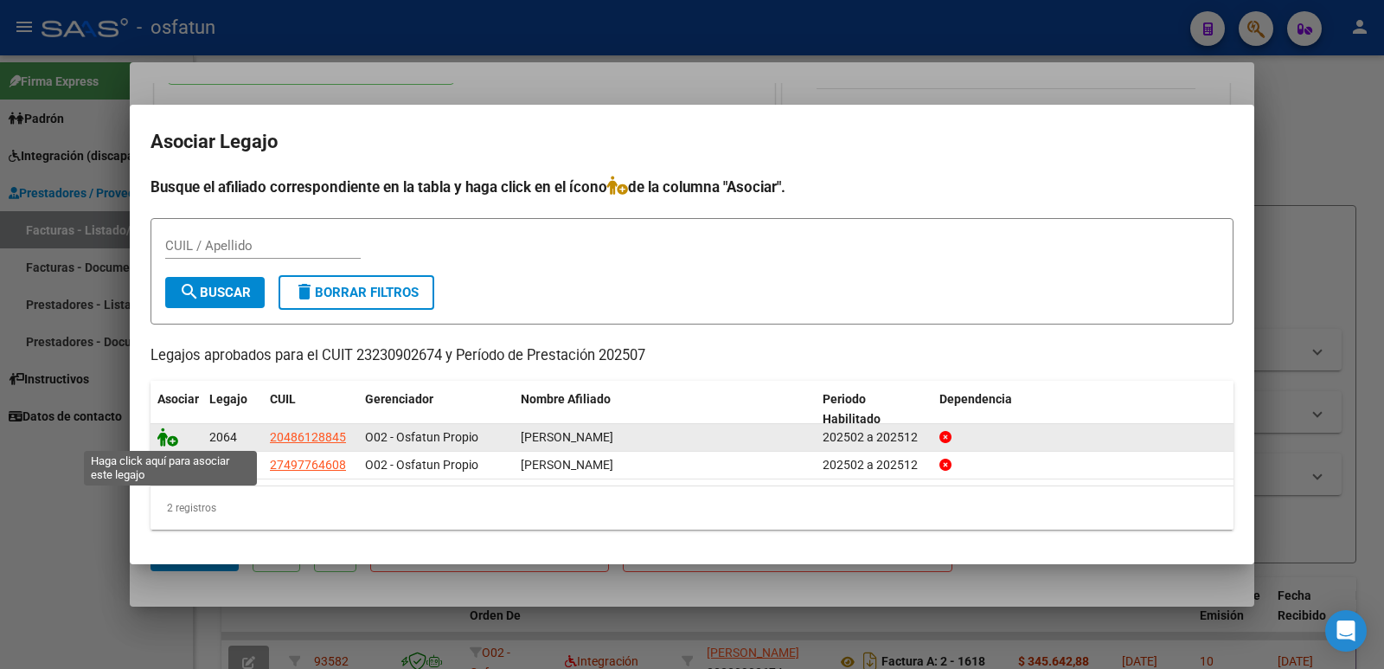
click at [167, 435] on icon at bounding box center [167, 436] width 21 height 19
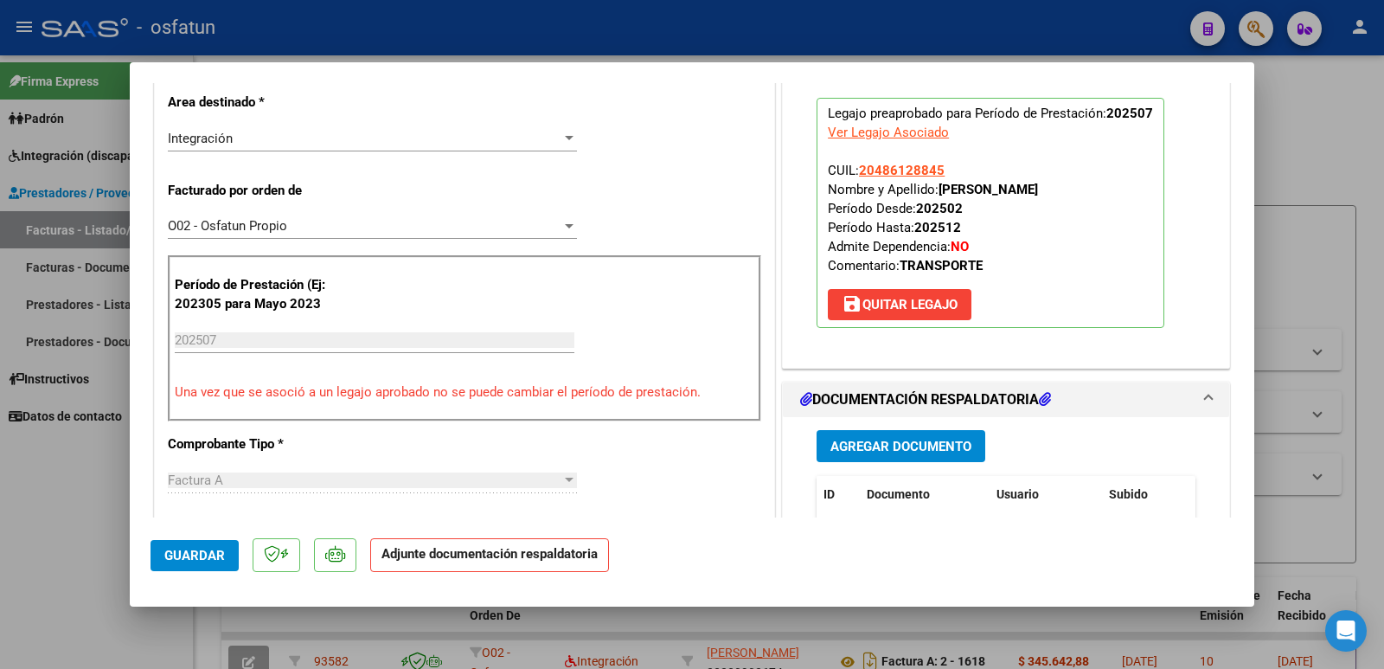
scroll to position [432, 0]
click at [908, 445] on span "Agregar Documento" at bounding box center [900, 446] width 141 height 16
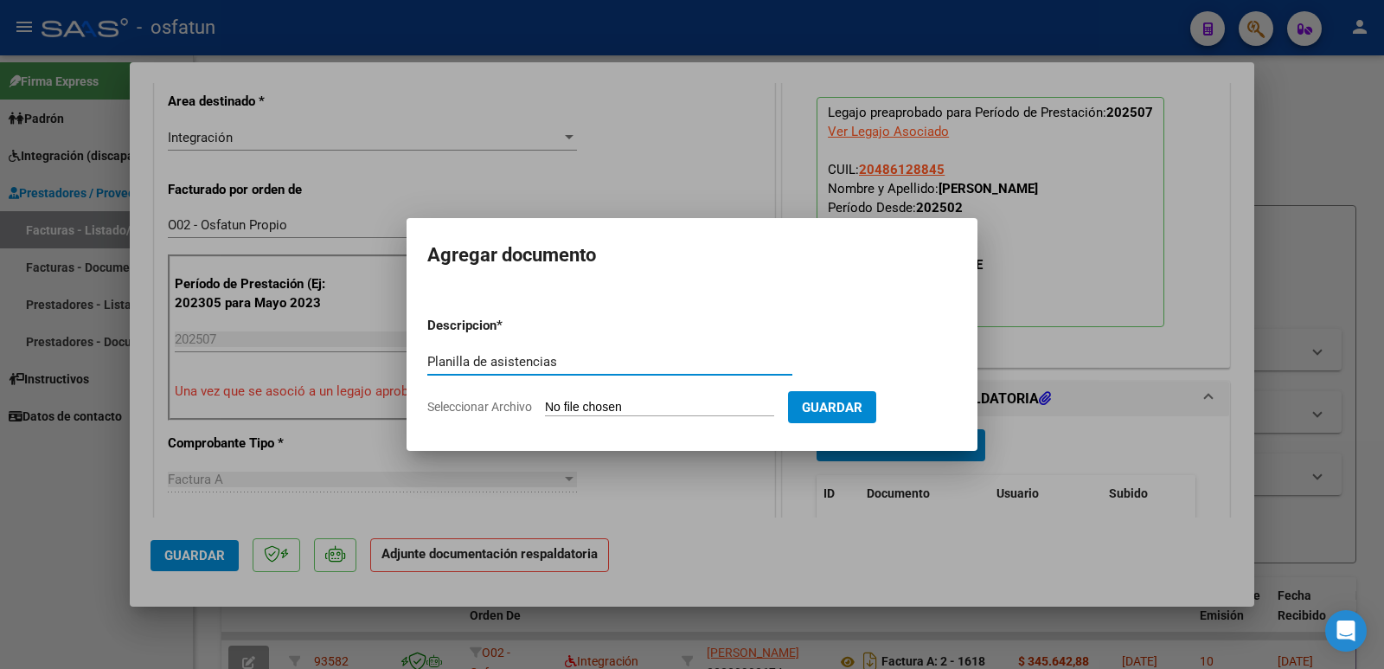
type input "Planilla de asistencias"
click at [658, 407] on input "Seleccionar Archivo" at bounding box center [659, 408] width 229 height 16
type input "C:\fakepath\planilla 07-2025 [PERSON_NAME] san [PERSON_NAME].jpg"
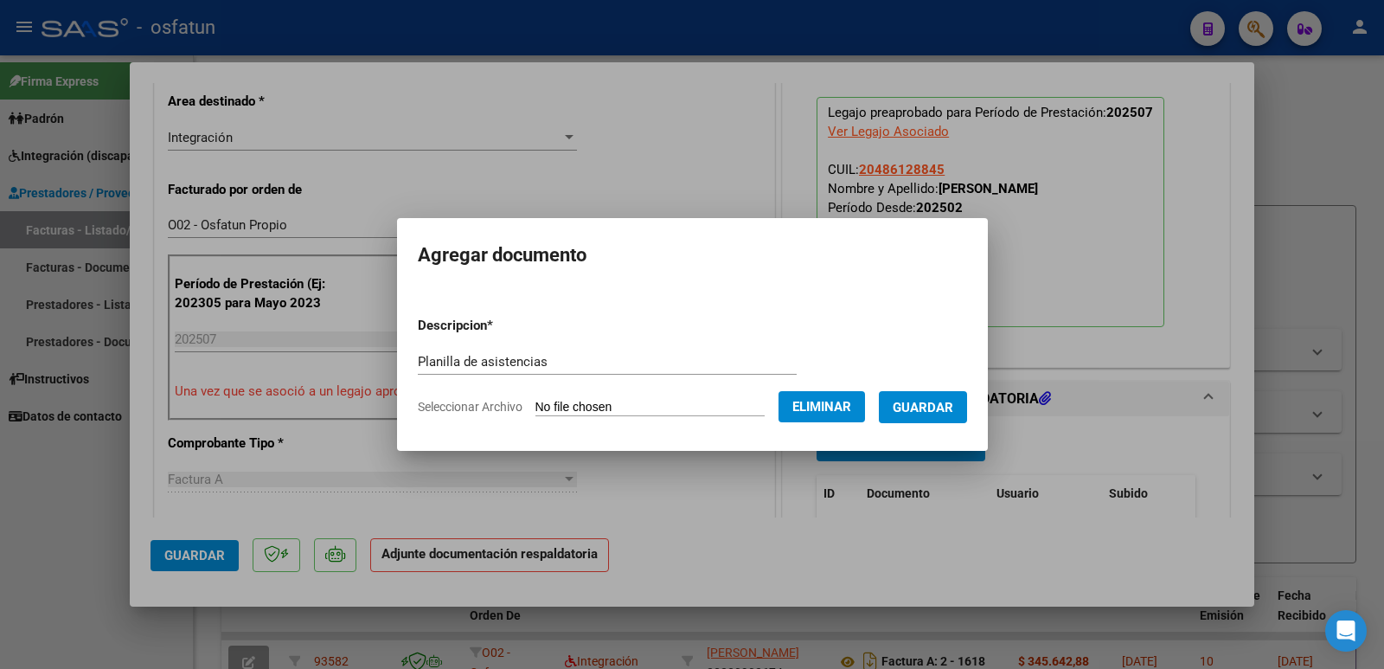
click at [961, 416] on button "Guardar" at bounding box center [923, 407] width 88 height 32
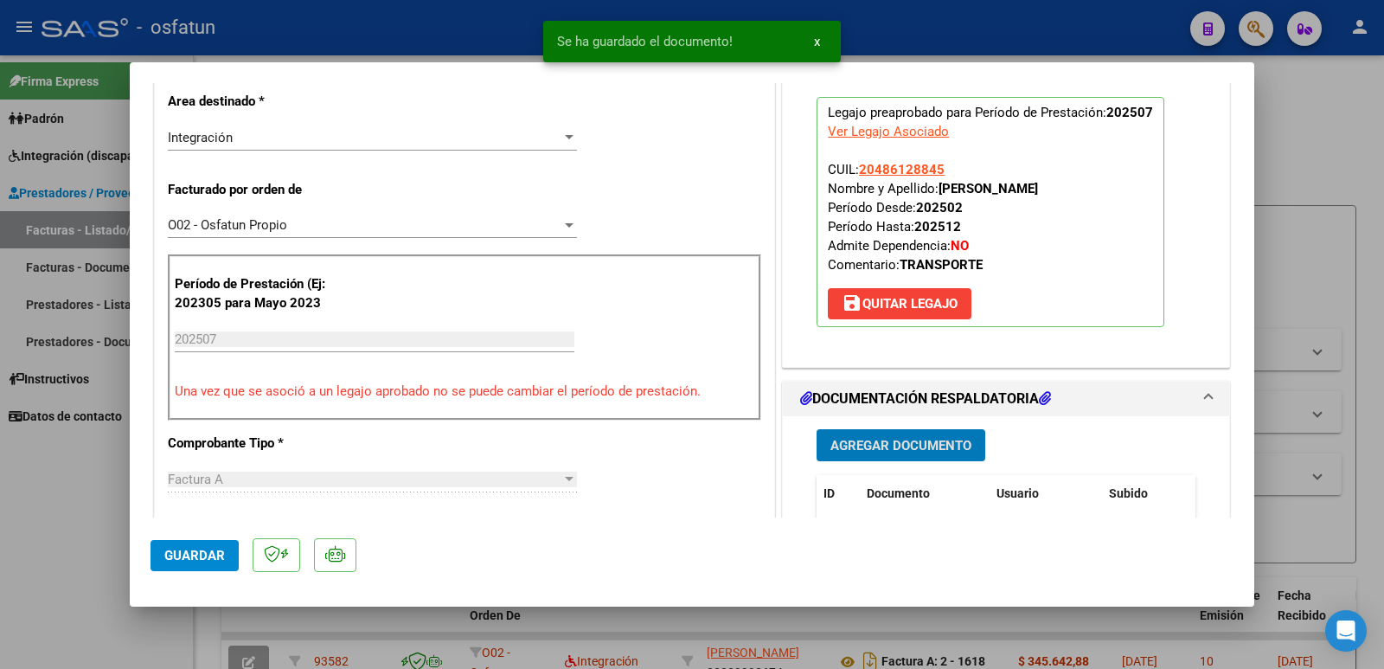
click at [916, 442] on span "Agregar Documento" at bounding box center [900, 446] width 141 height 16
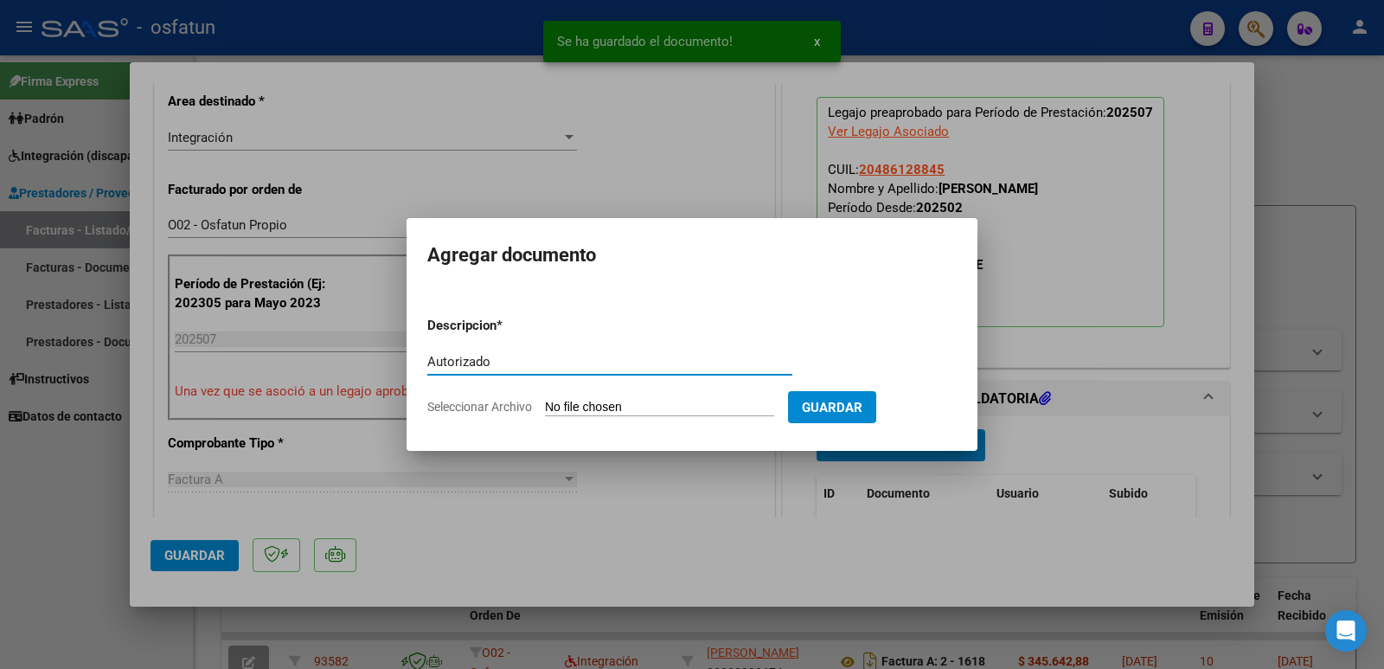
type input "Autorizado"
click at [712, 405] on input "Seleccionar Archivo" at bounding box center [659, 408] width 229 height 16
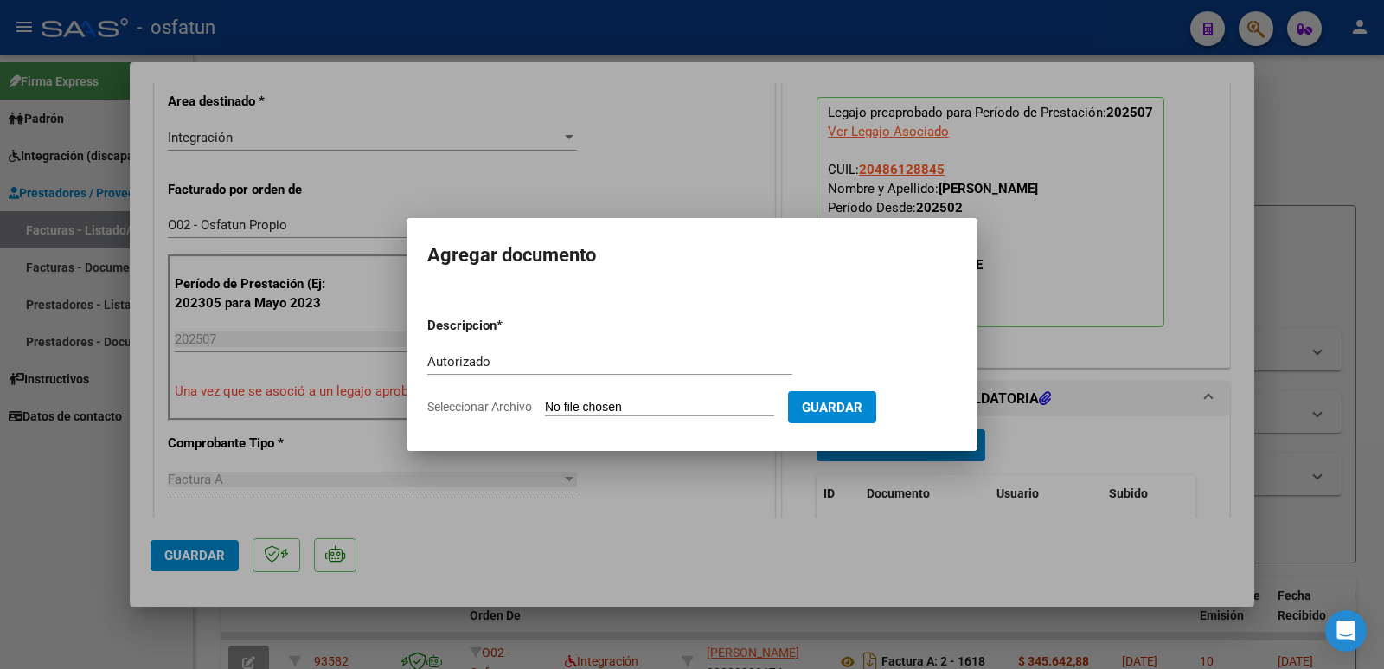
type input "C:\fakepath\AUTORIZAC TRANSP A [PERSON_NAME] A [DATE].pdf"
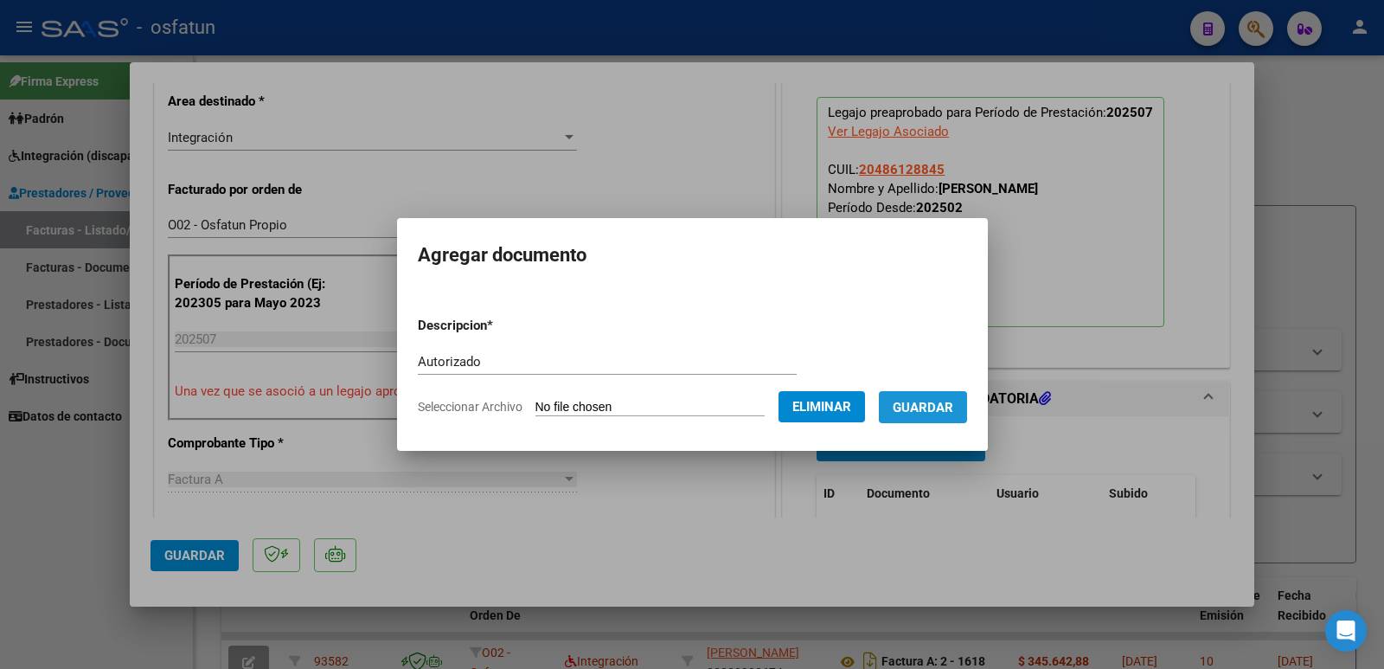
click at [949, 402] on span "Guardar" at bounding box center [923, 408] width 61 height 16
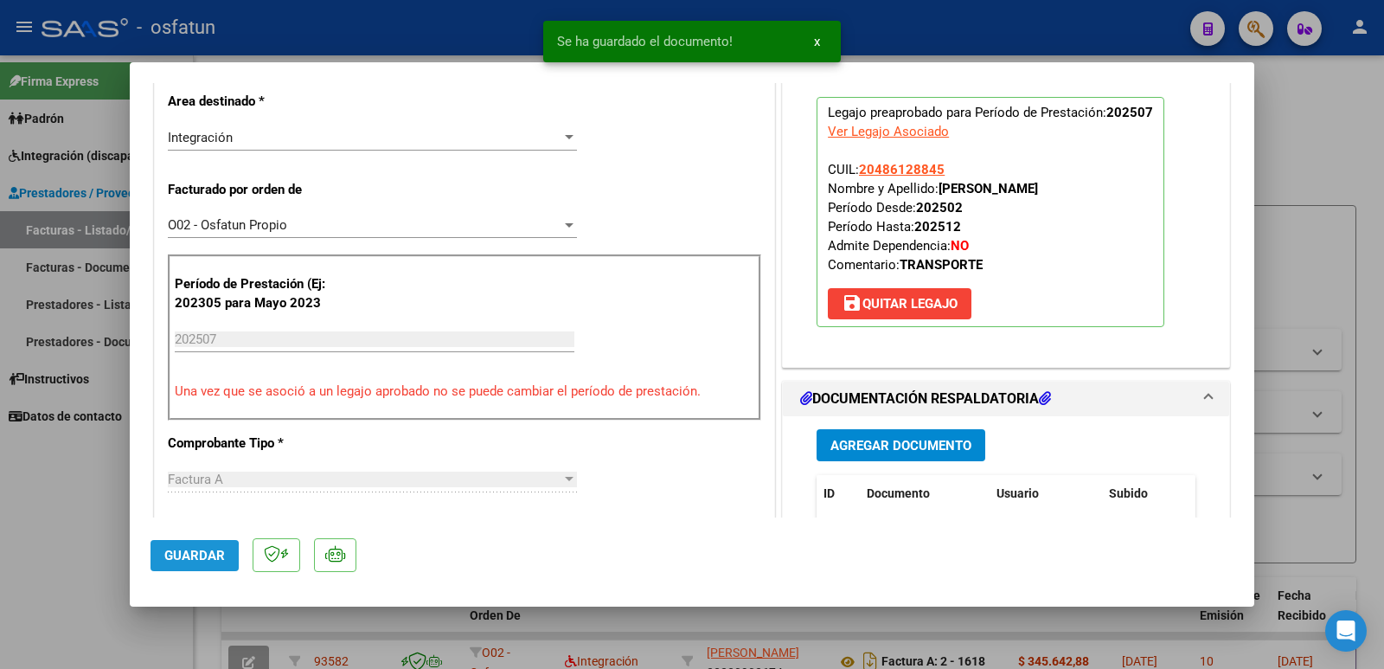
click at [177, 559] on span "Guardar" at bounding box center [194, 555] width 61 height 16
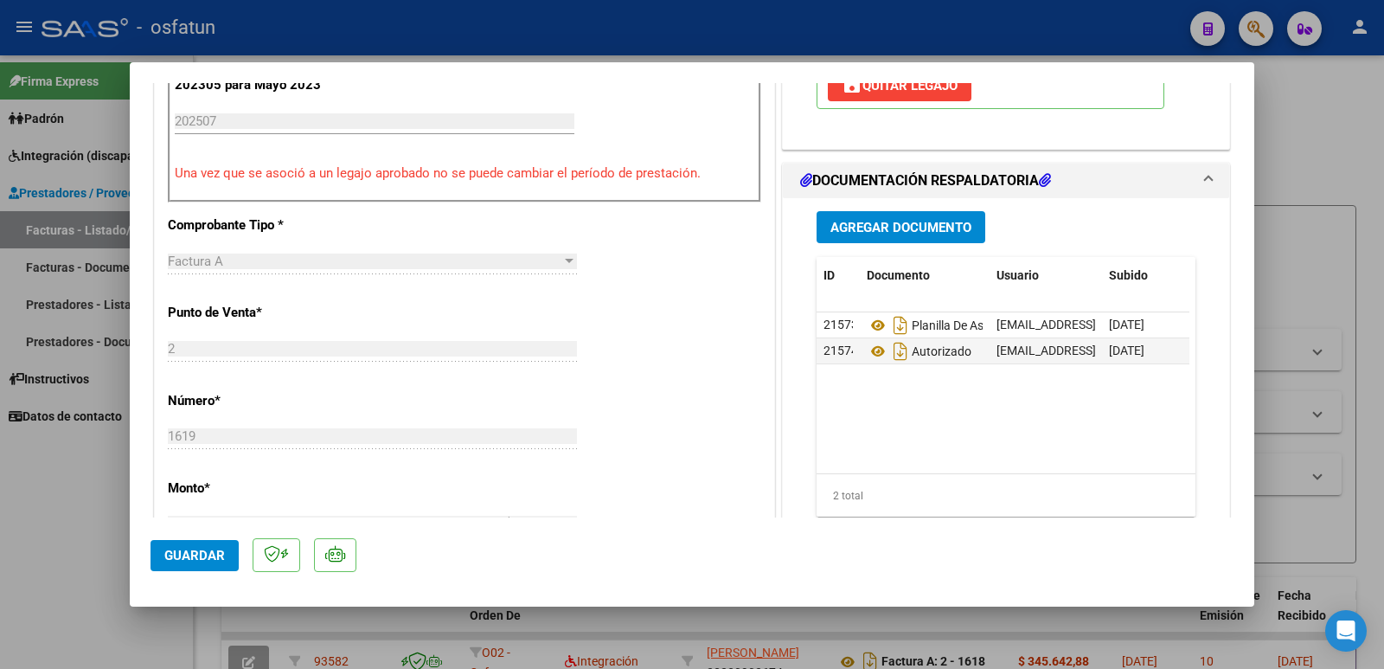
scroll to position [692, 0]
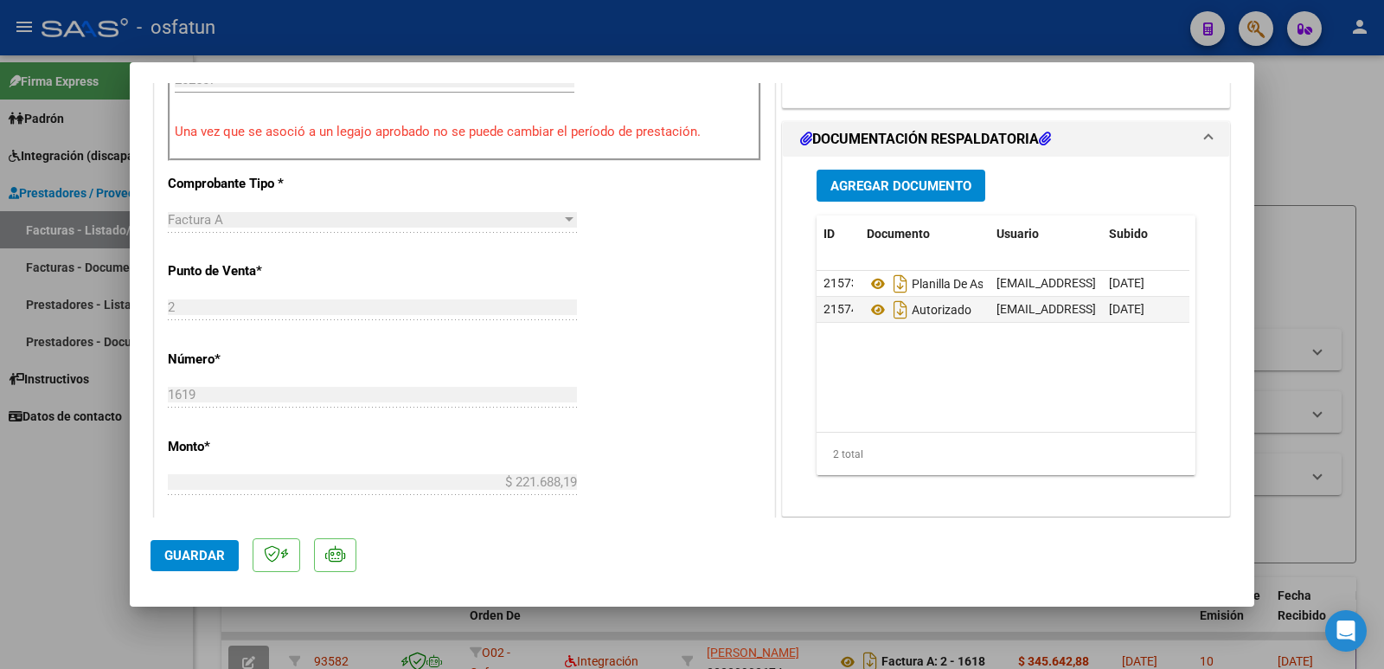
click at [189, 556] on span "Guardar" at bounding box center [194, 555] width 61 height 16
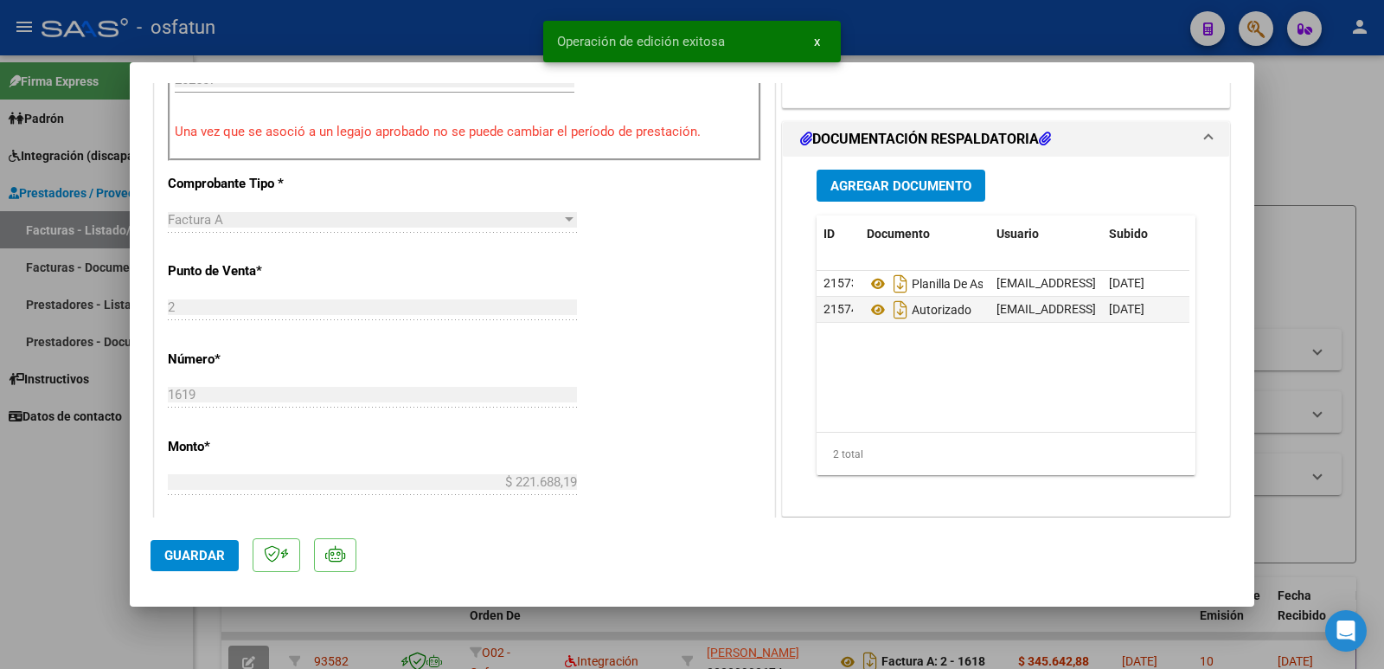
click at [37, 531] on div at bounding box center [692, 334] width 1384 height 669
type input "$ 0,00"
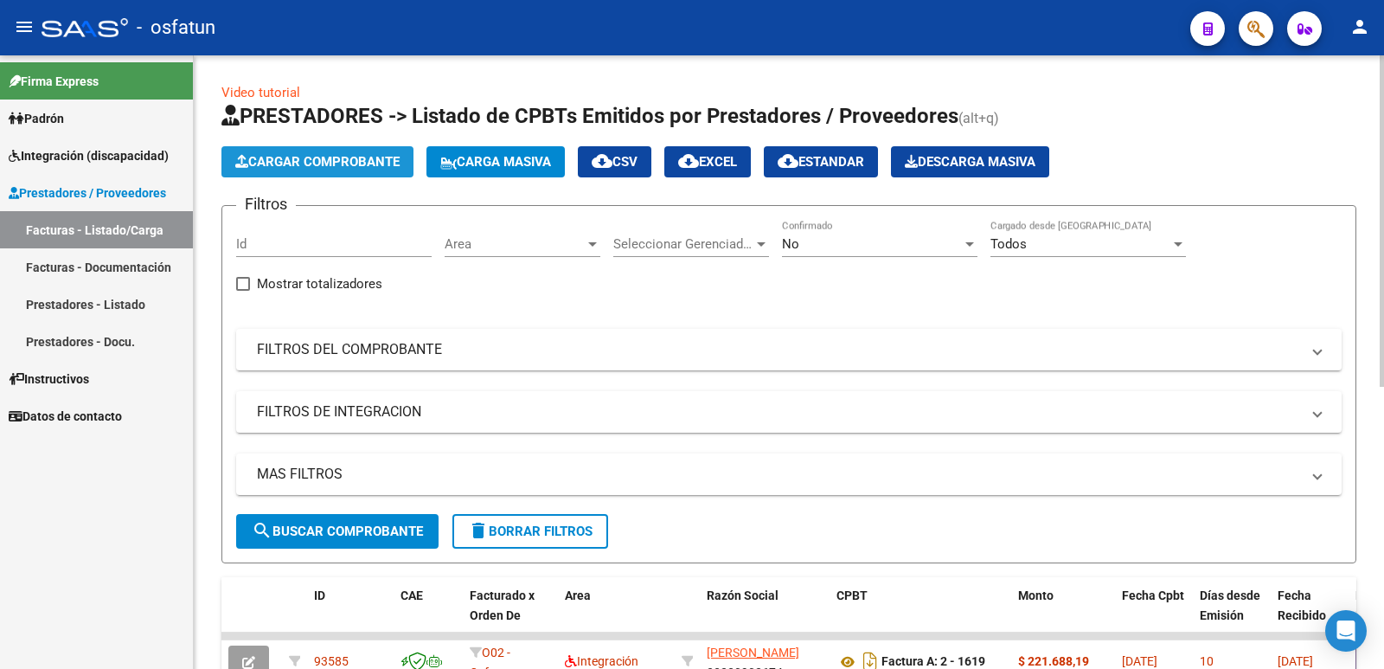
click at [286, 156] on span "Cargar Comprobante" at bounding box center [317, 162] width 164 height 16
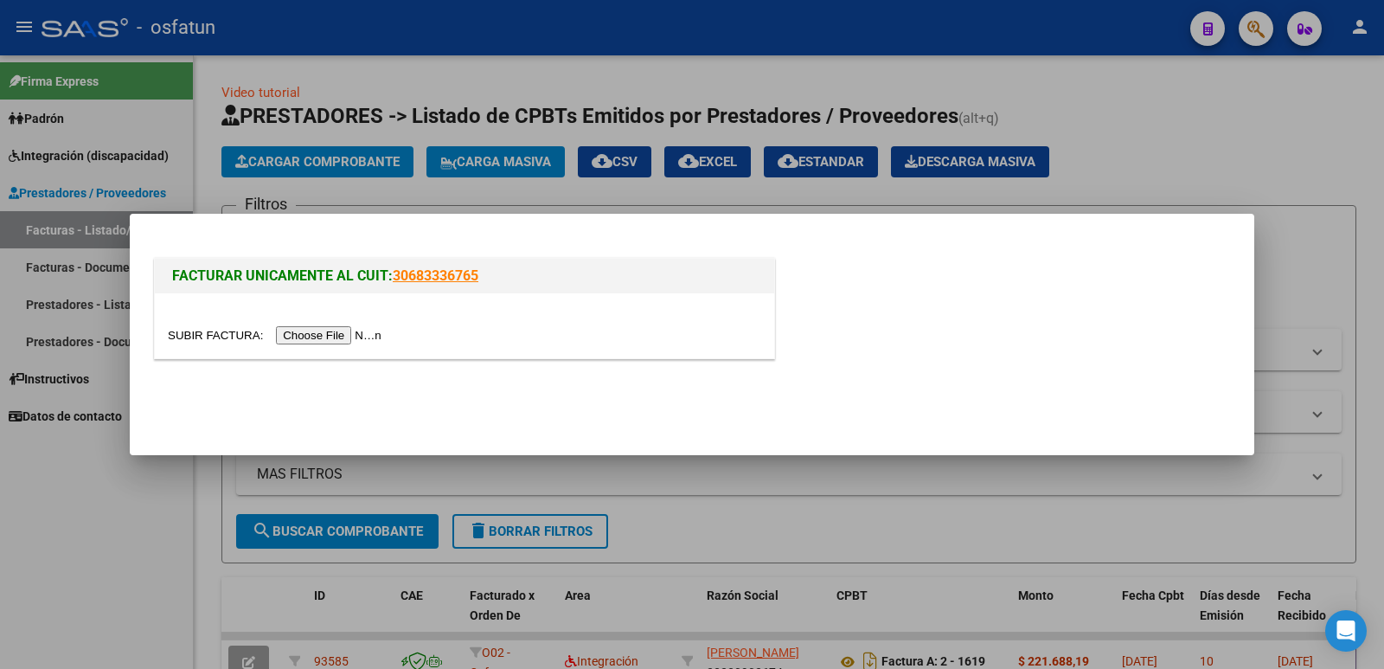
click at [342, 337] on input "file" at bounding box center [277, 335] width 219 height 18
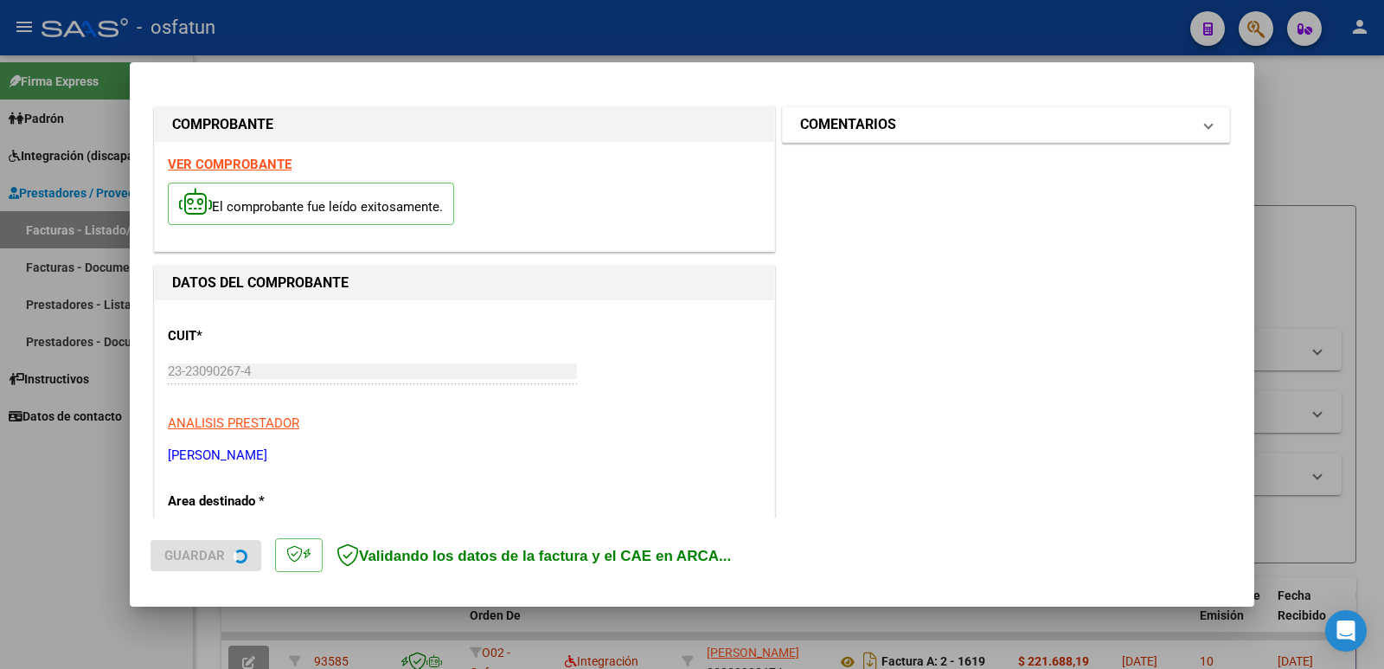
click at [810, 133] on h1 "COMENTARIOS" at bounding box center [848, 124] width 96 height 21
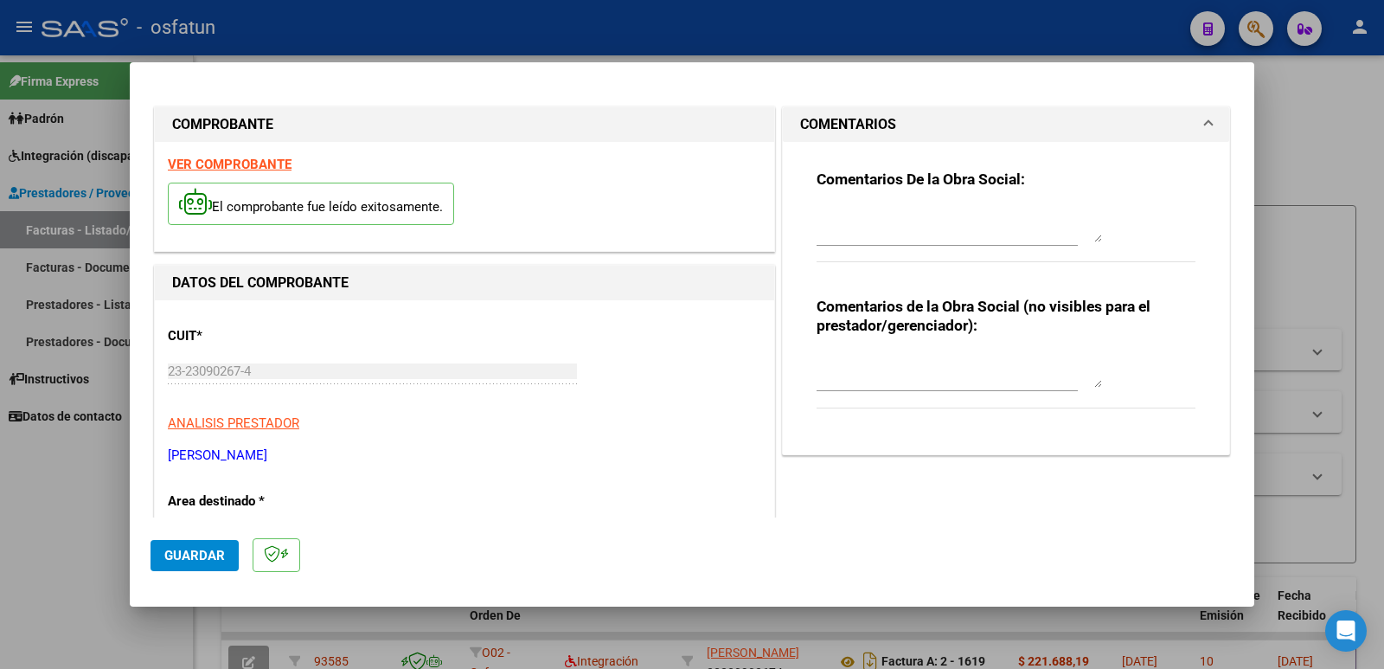
drag, startPoint x: 842, startPoint y: 383, endPoint x: 918, endPoint y: 361, distance: 79.4
click at [841, 383] on textarea at bounding box center [958, 370] width 285 height 35
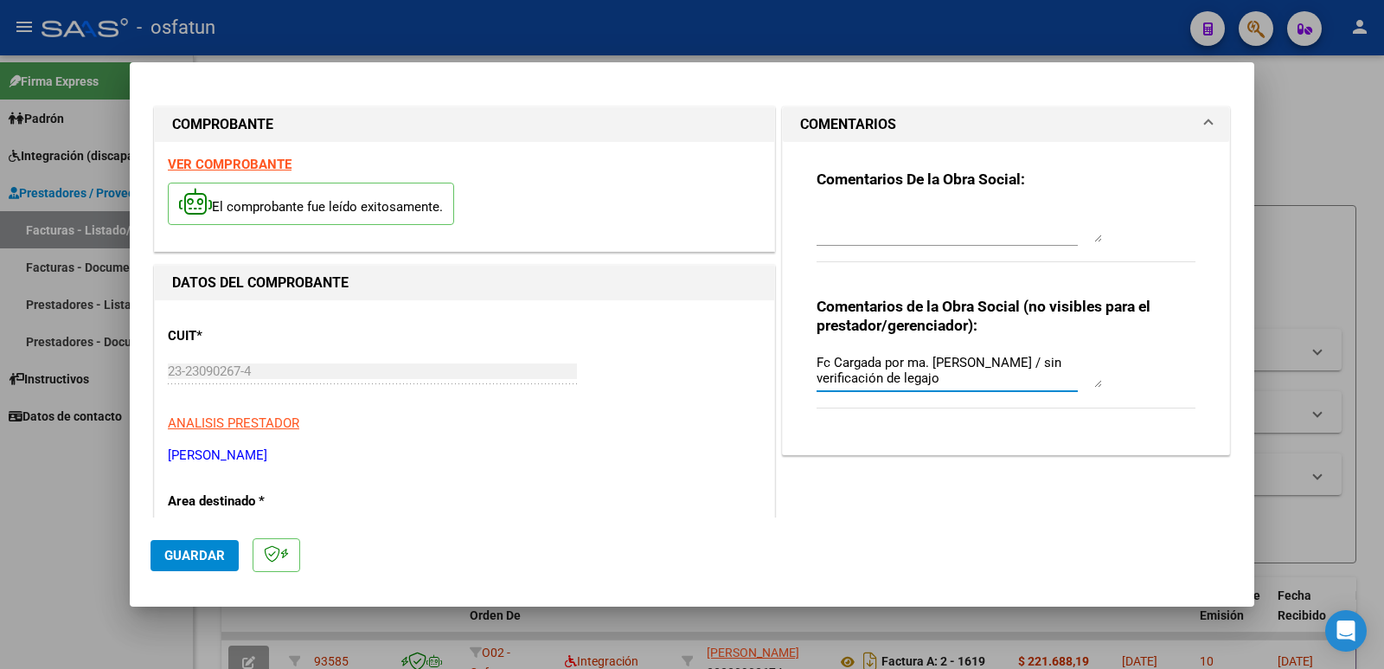
click at [903, 364] on textarea "Fc Cargada por ma. [PERSON_NAME] / sin verificación de legajo" at bounding box center [958, 370] width 285 height 35
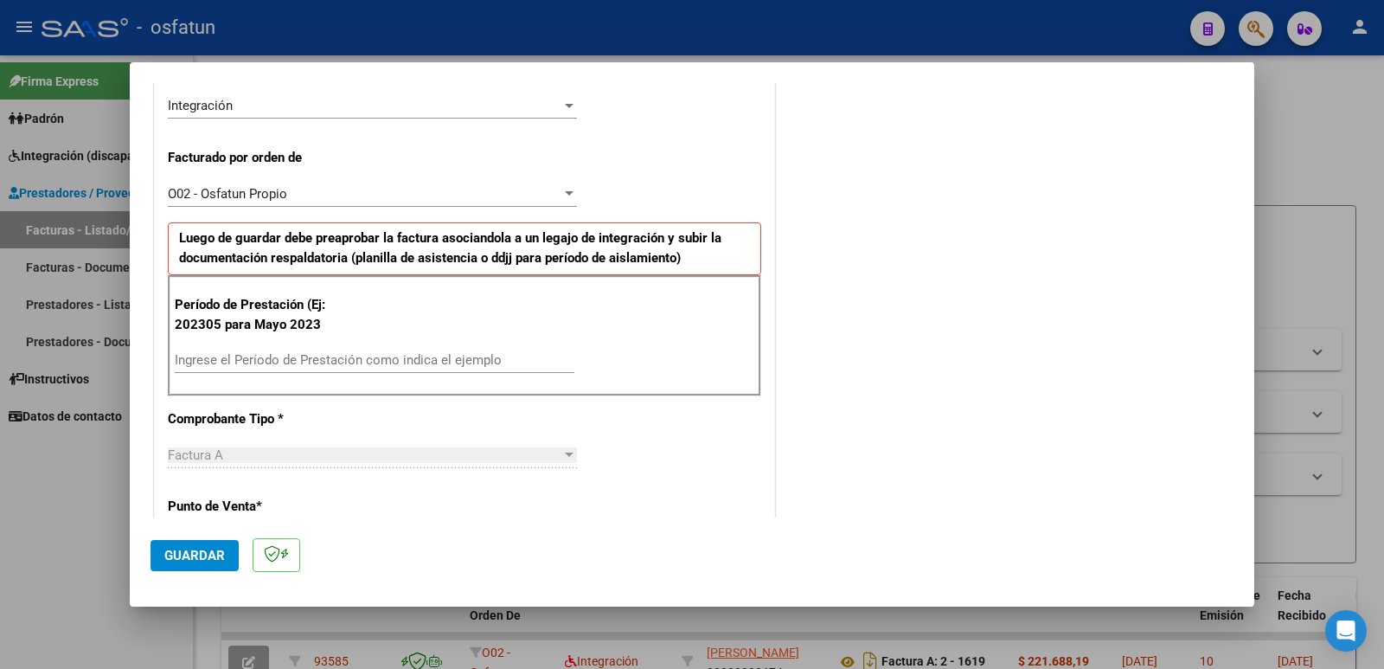
scroll to position [432, 0]
type textarea "Fc Cargada por [PERSON_NAME]. [PERSON_NAME] / sin verificación de legajo"
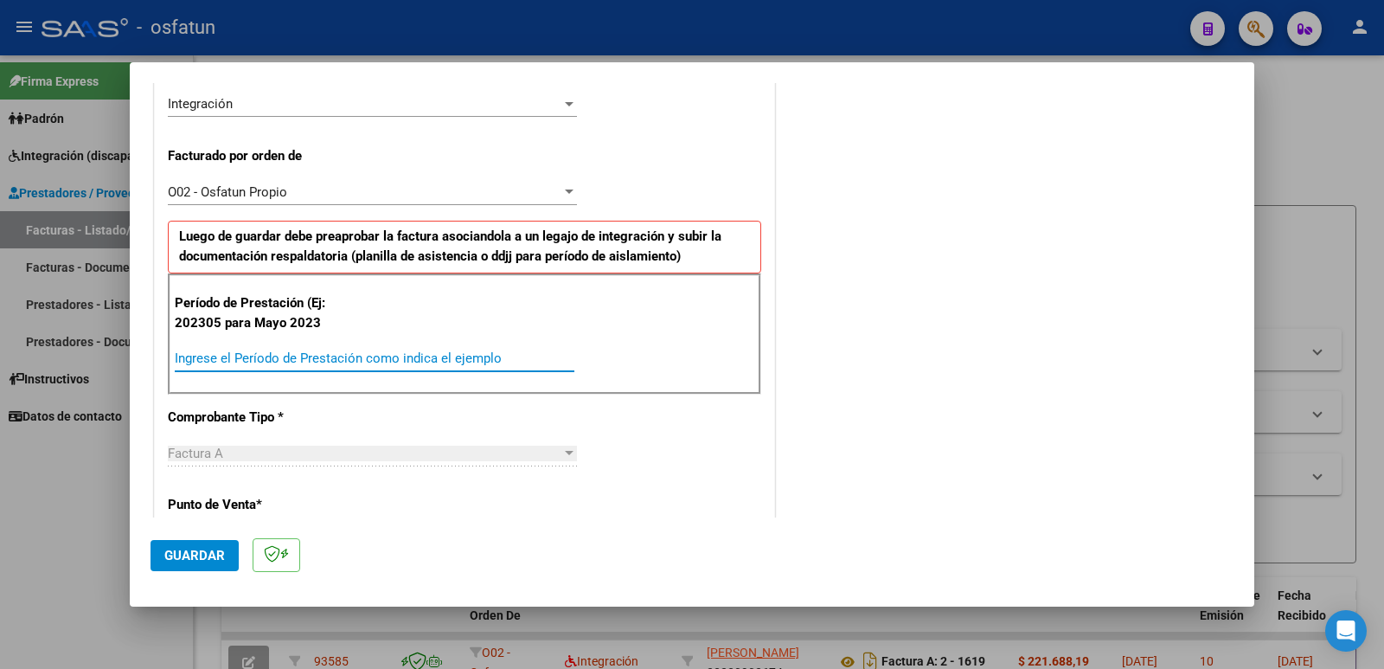
click at [247, 354] on input "Ingrese el Período de Prestación como indica el ejemplo" at bounding box center [375, 358] width 400 height 16
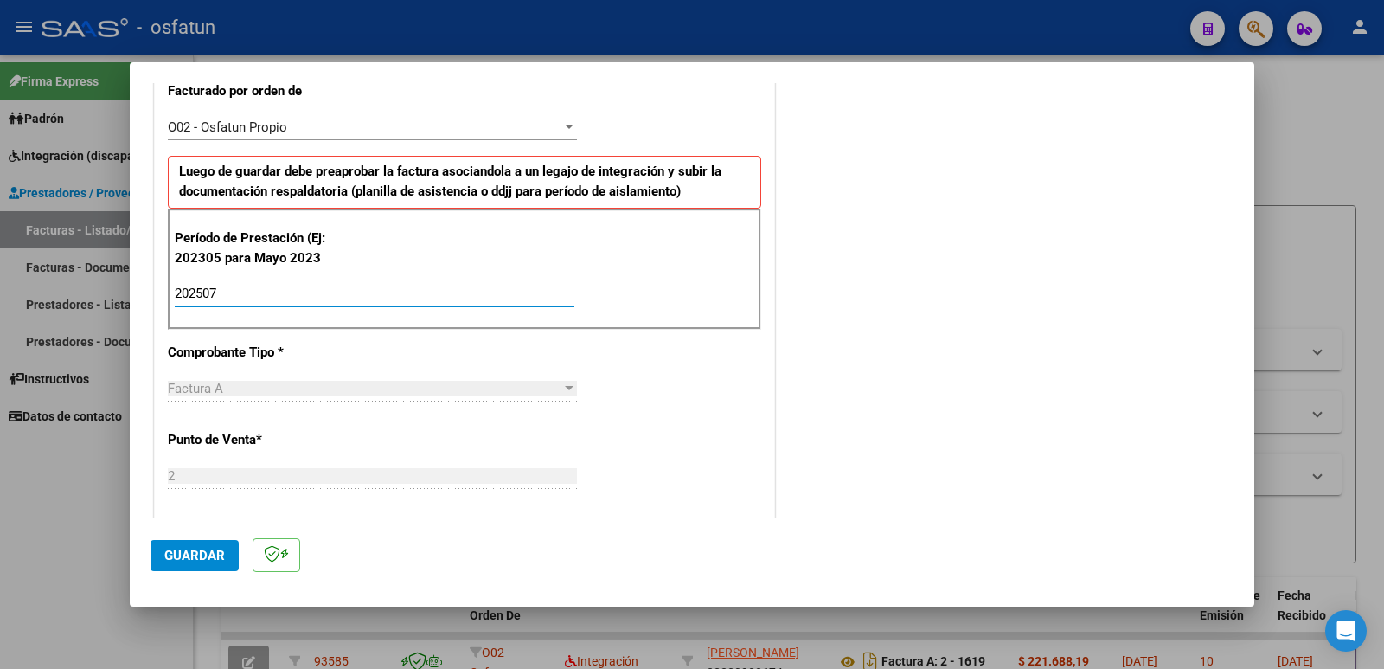
scroll to position [692, 0]
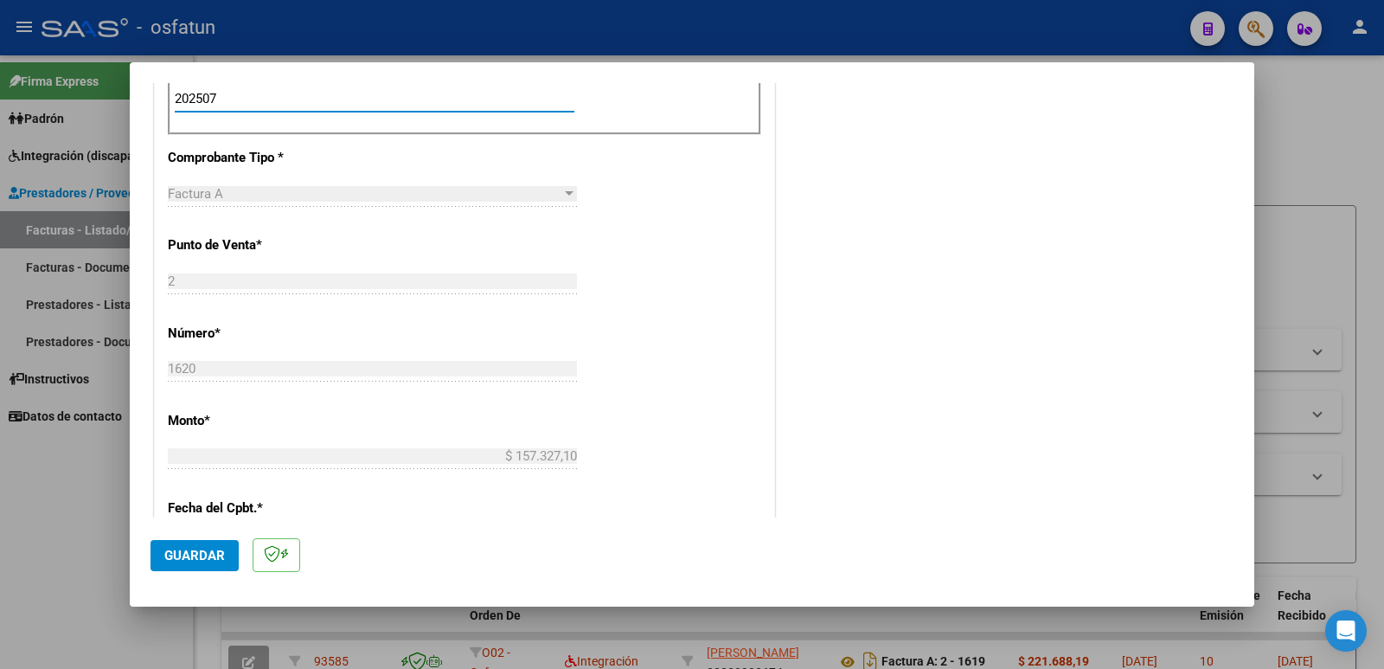
type input "202507"
click at [187, 552] on span "Guardar" at bounding box center [194, 555] width 61 height 16
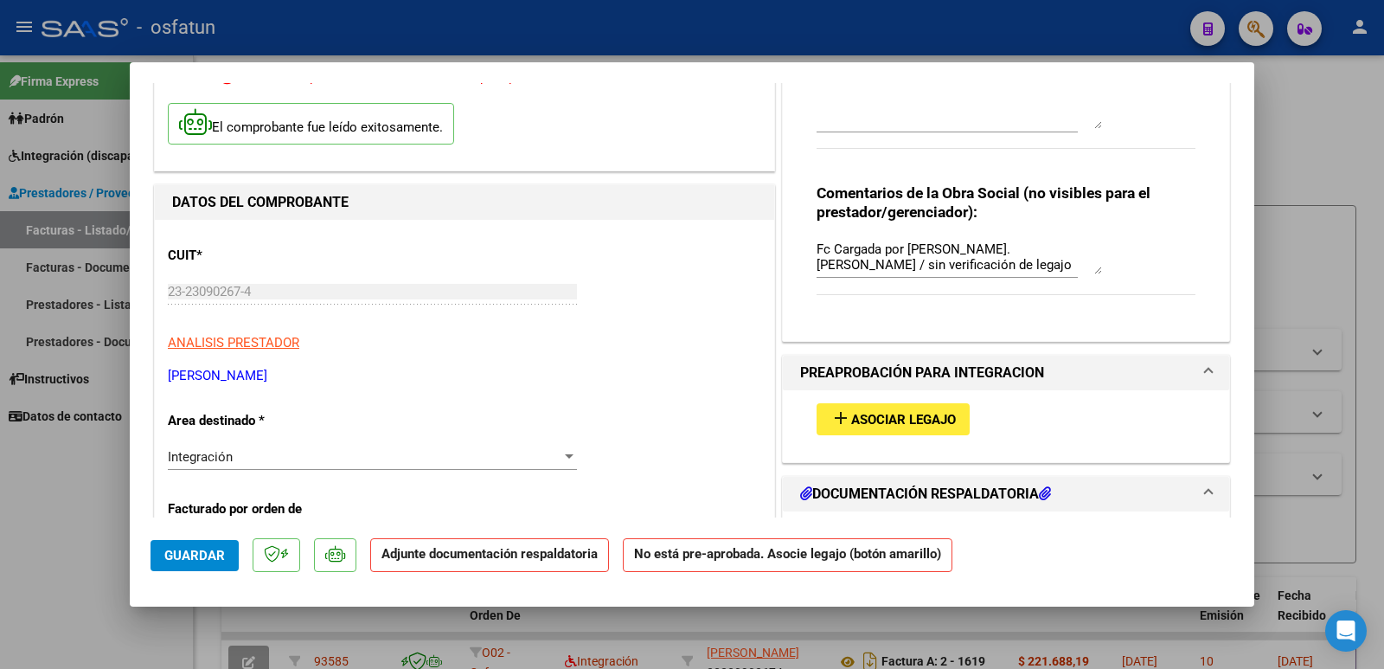
scroll to position [259, 0]
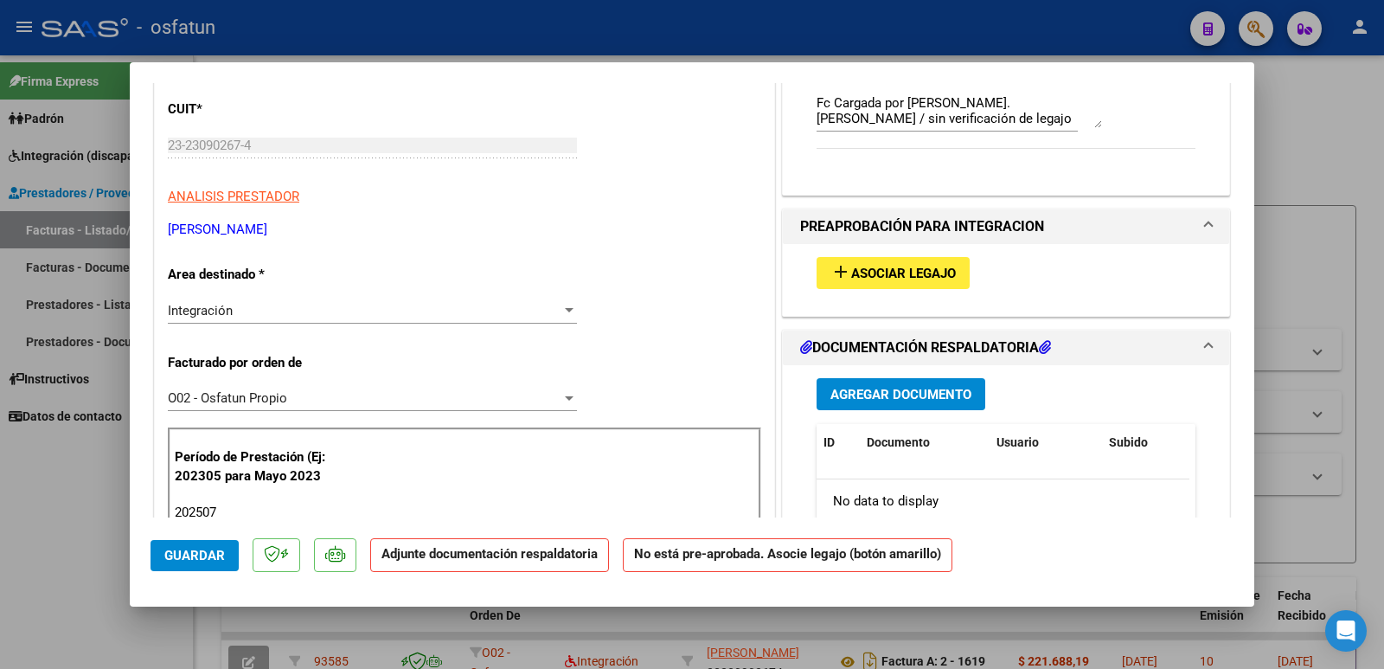
click at [873, 280] on span "Asociar Legajo" at bounding box center [903, 274] width 105 height 16
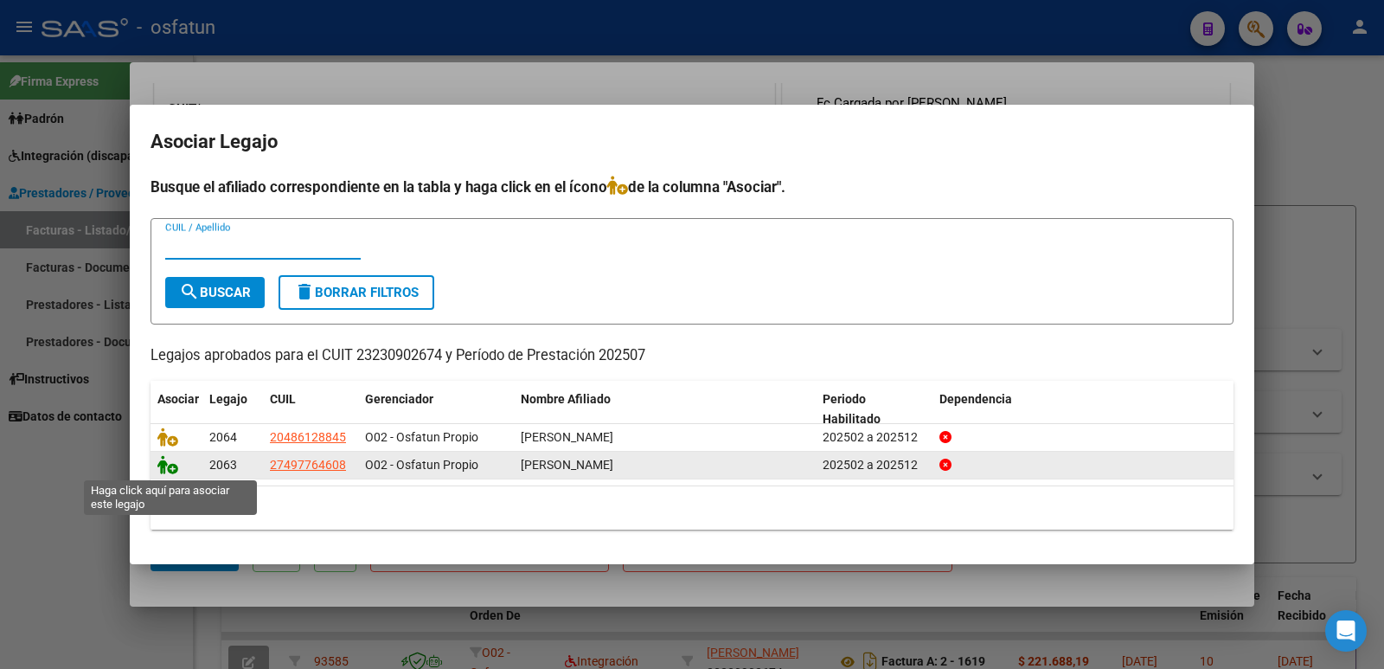
click at [168, 469] on icon at bounding box center [167, 464] width 21 height 19
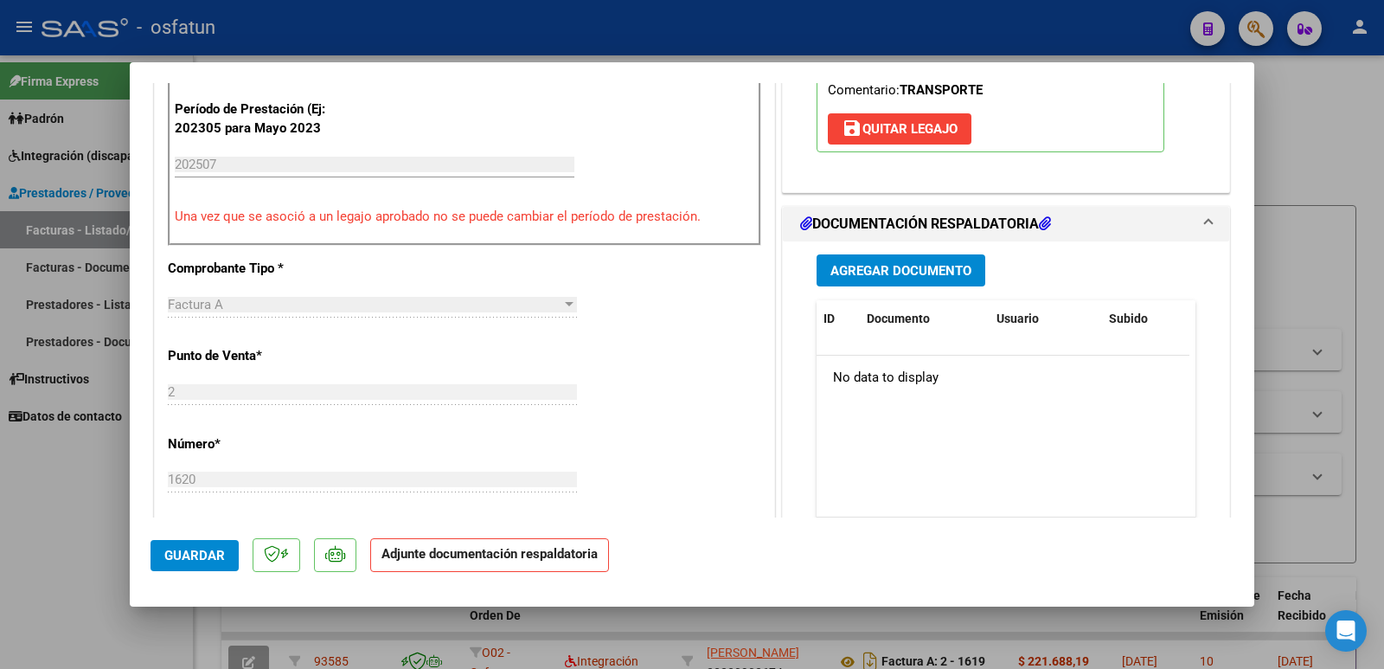
scroll to position [692, 0]
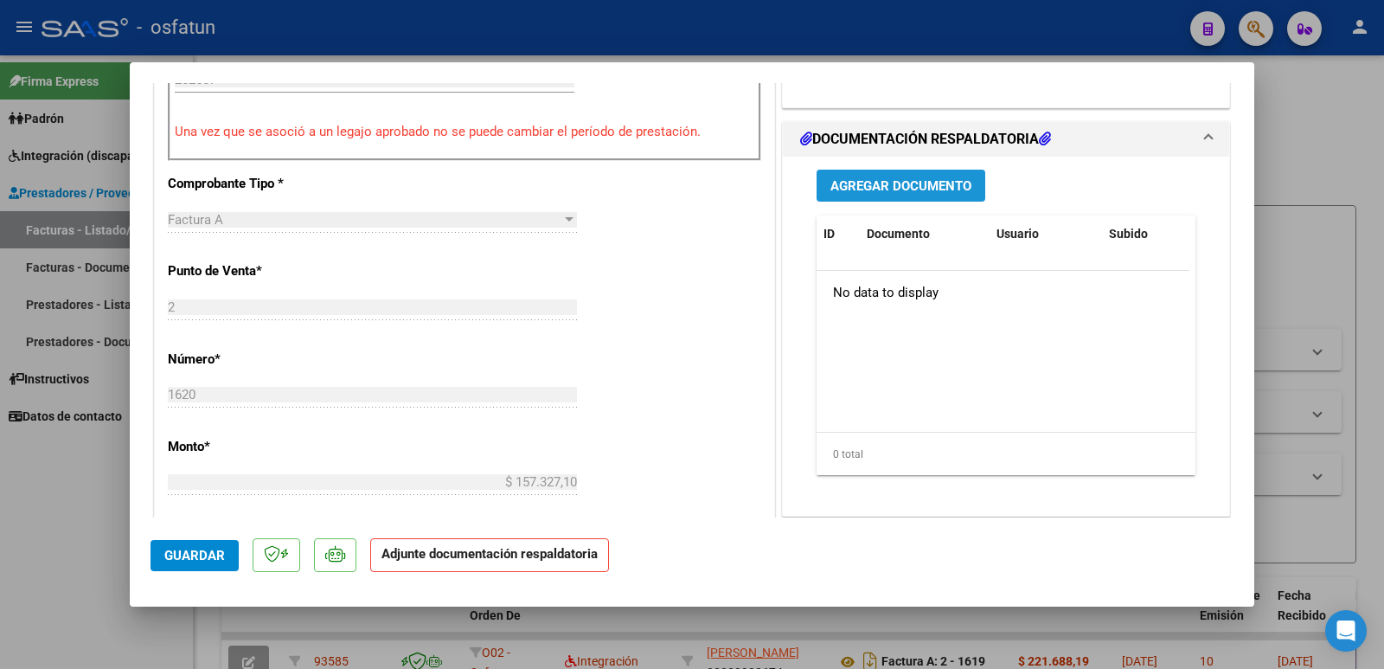
click at [906, 200] on button "Agregar Documento" at bounding box center [900, 186] width 169 height 32
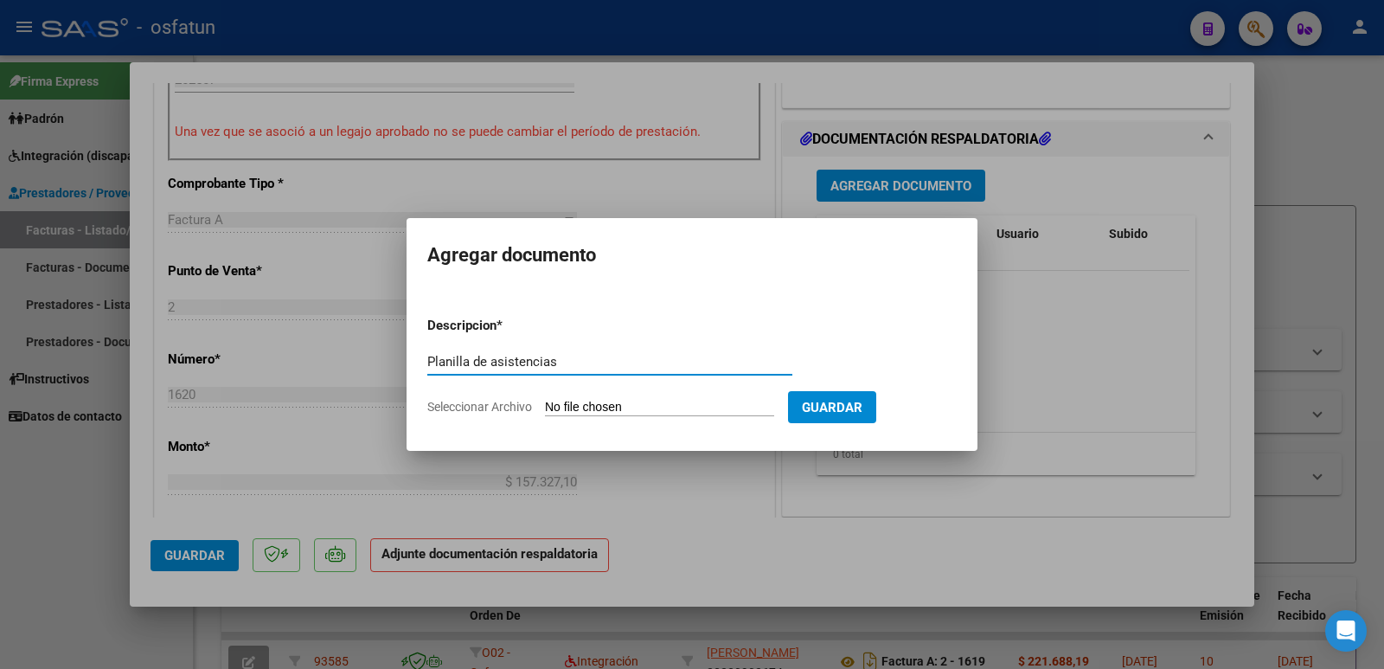
type input "Planilla de asistencias"
click at [622, 415] on input "Seleccionar Archivo" at bounding box center [659, 408] width 229 height 16
type input "C:\fakepath\planilla 07-2025 [PERSON_NAME].jpg"
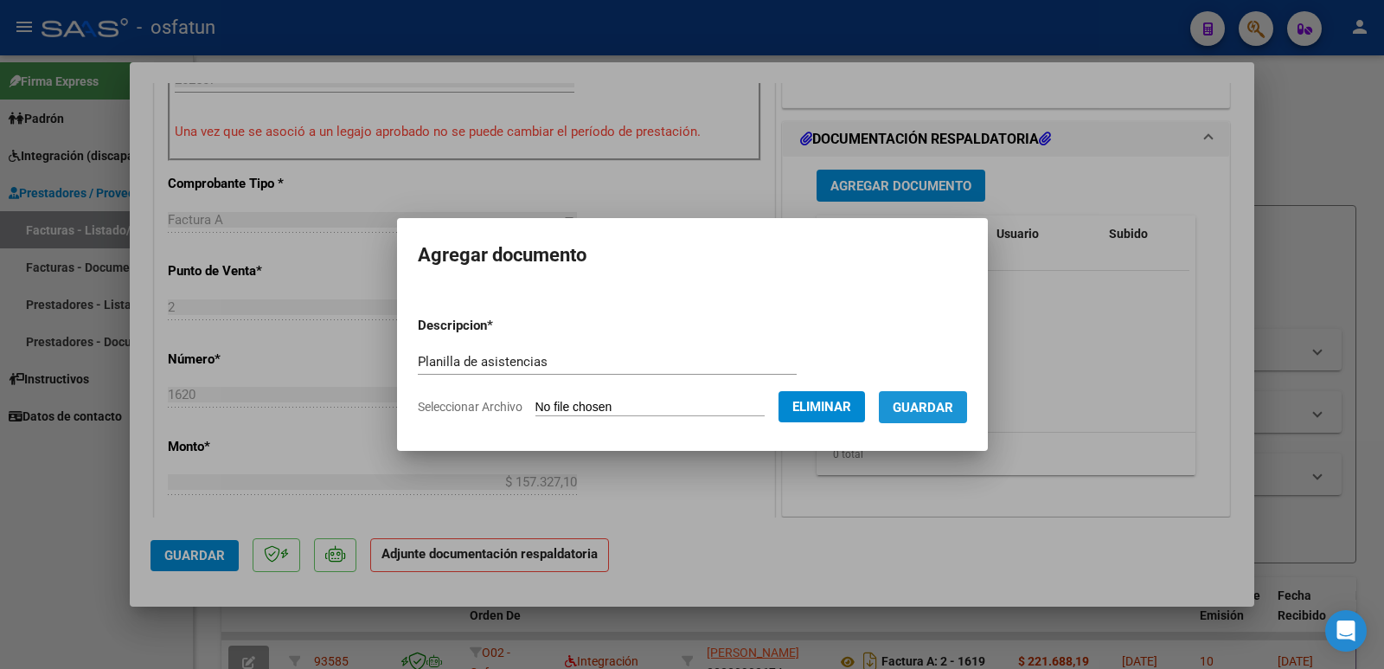
click at [941, 414] on span "Guardar" at bounding box center [923, 408] width 61 height 16
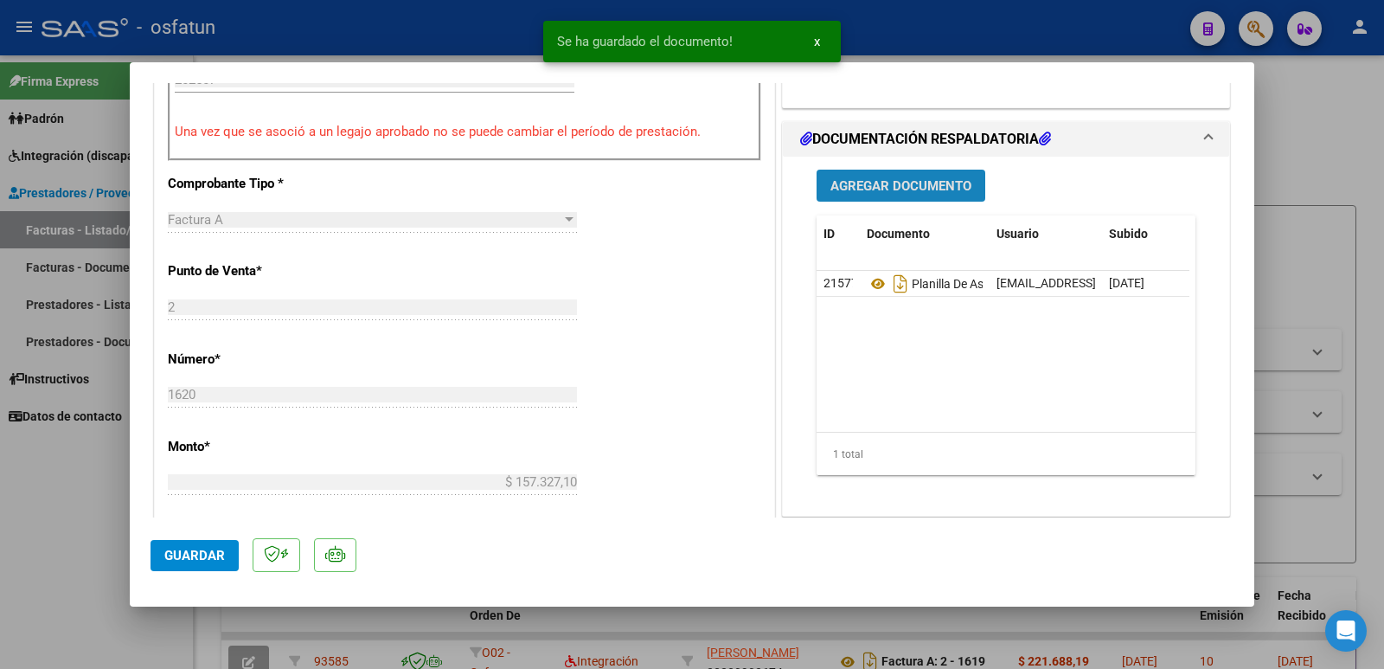
click at [910, 189] on span "Agregar Documento" at bounding box center [900, 186] width 141 height 16
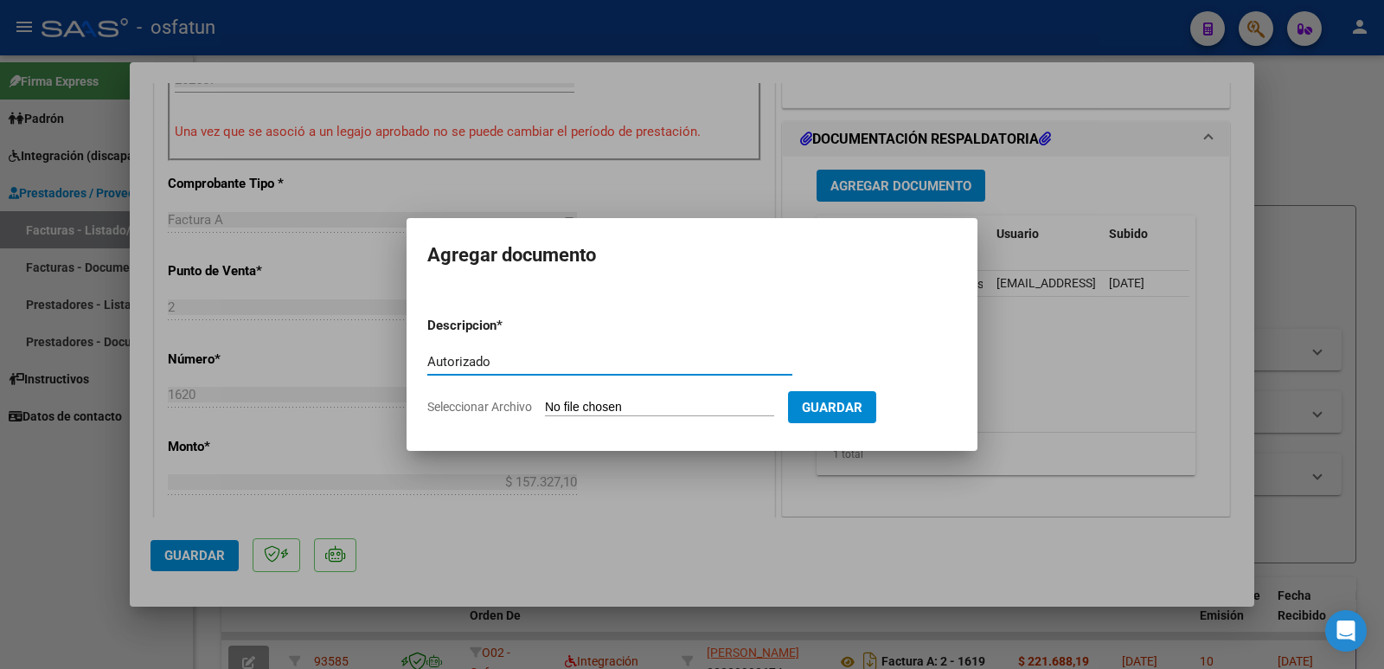
type input "Autorizado"
click at [667, 410] on input "Seleccionar Archivo" at bounding box center [659, 408] width 229 height 16
type input "C:\fakepath\AUTORIZACION [PERSON_NAME] 2025.pdf"
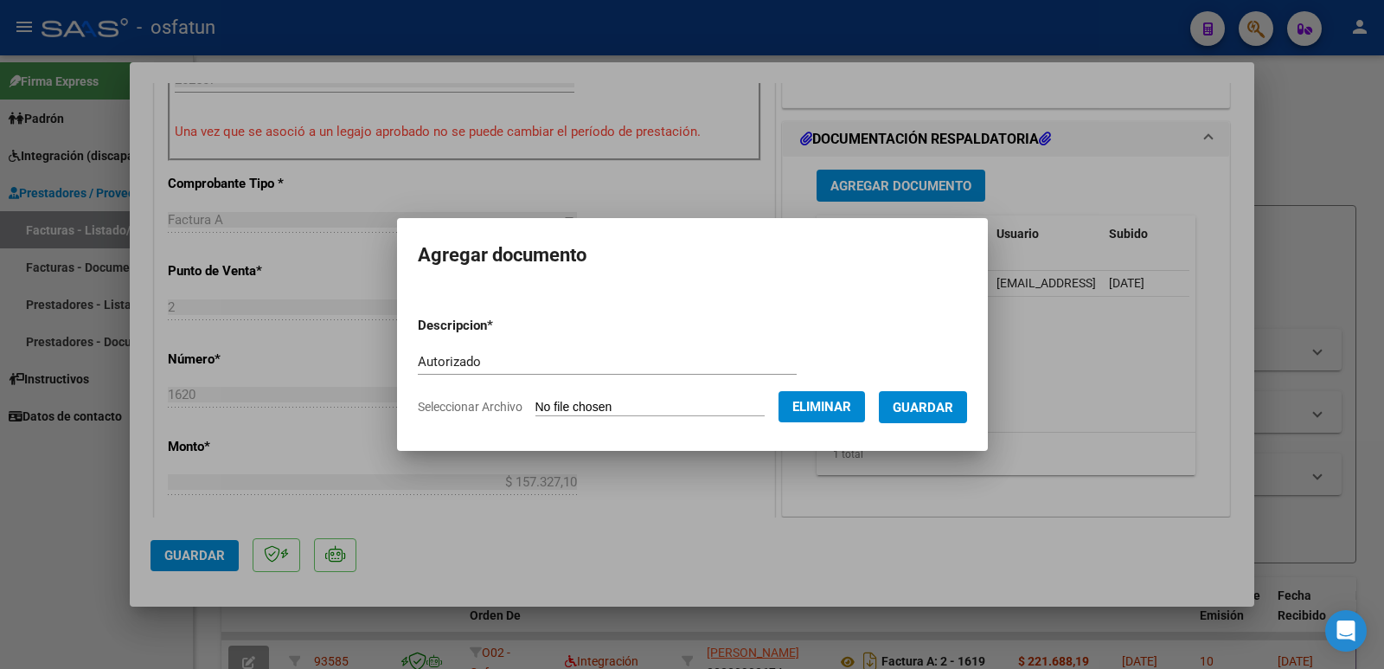
click at [953, 412] on span "Guardar" at bounding box center [923, 408] width 61 height 16
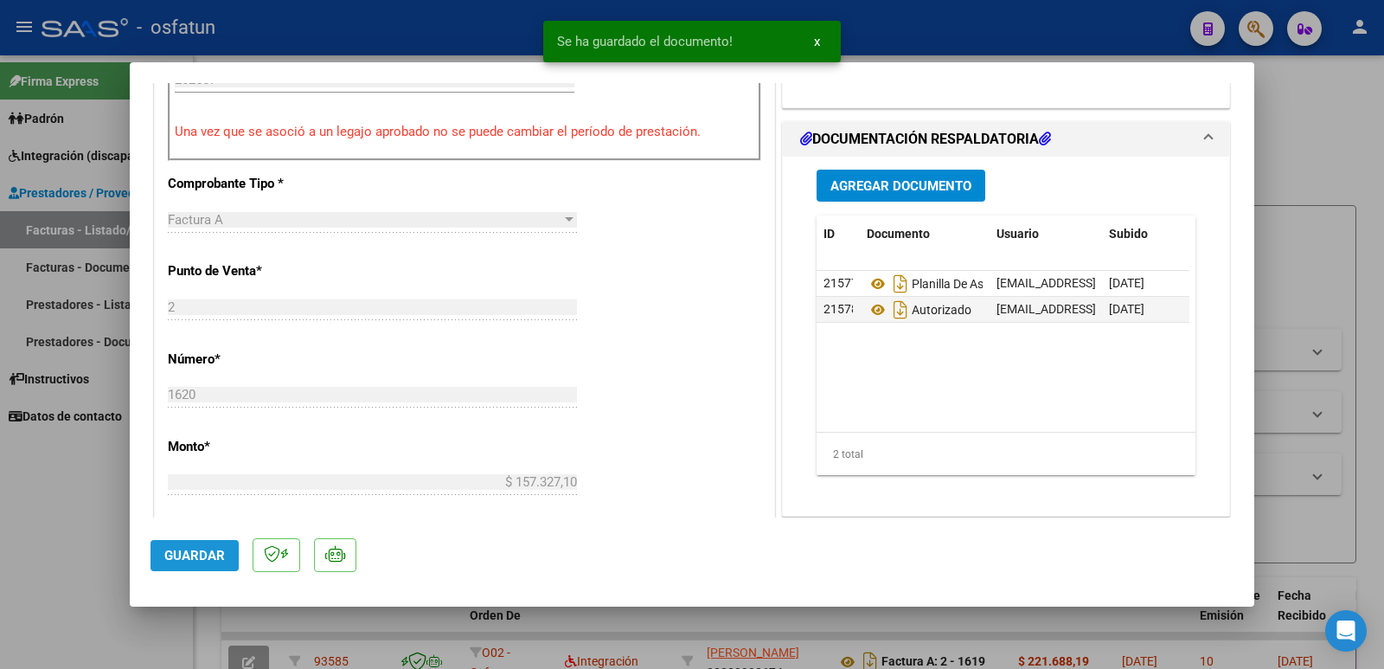
click at [208, 559] on span "Guardar" at bounding box center [194, 555] width 61 height 16
click at [24, 530] on div at bounding box center [692, 334] width 1384 height 669
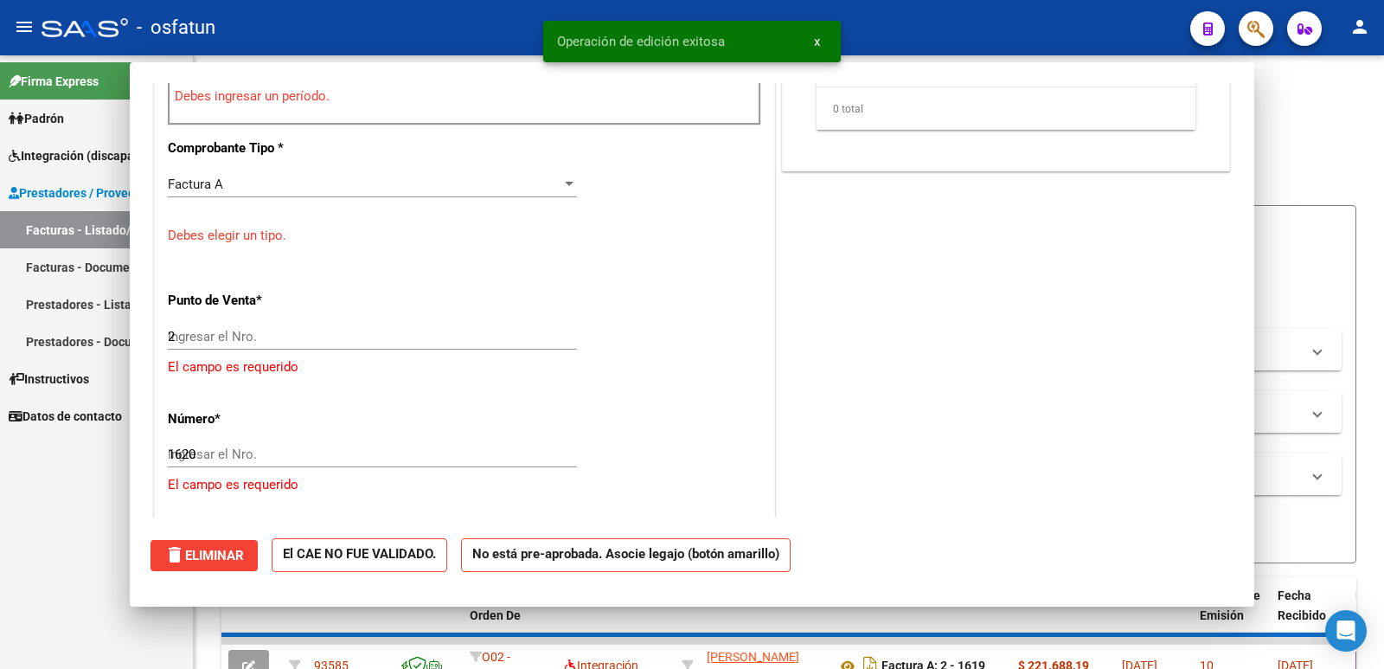
type input "$ 0,00"
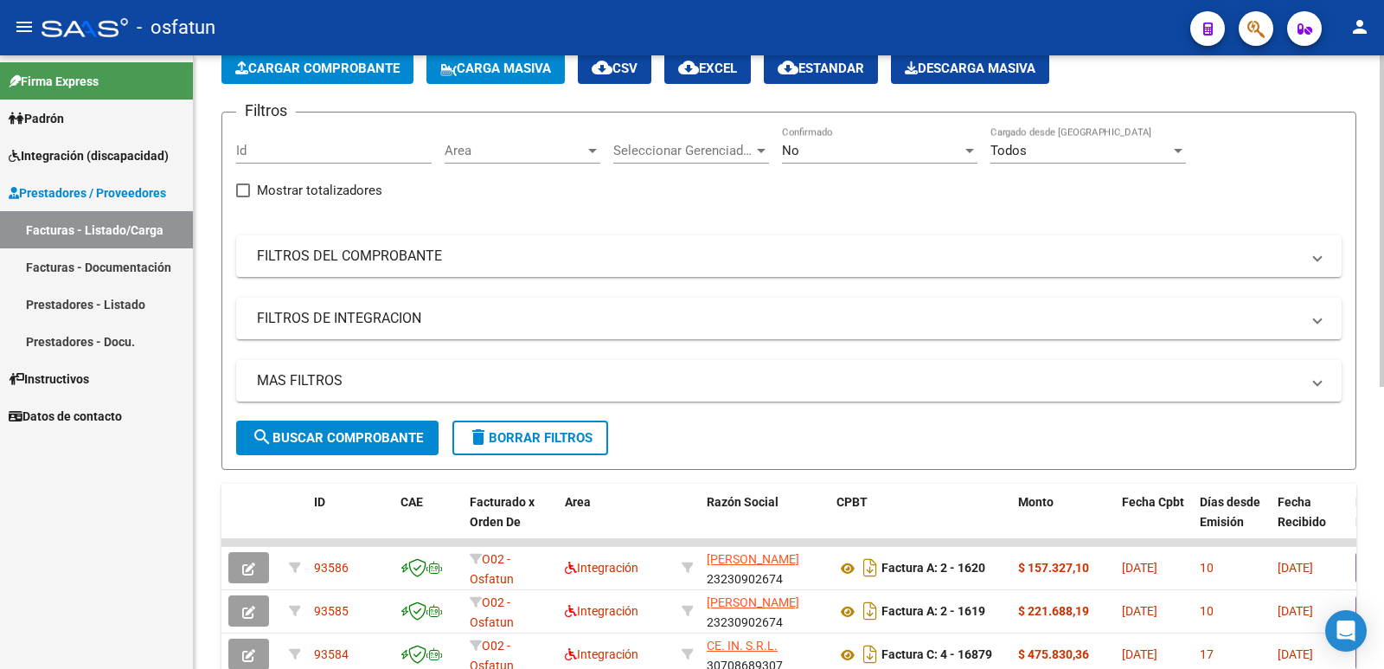
scroll to position [173, 0]
